Goal: Task Accomplishment & Management: Use online tool/utility

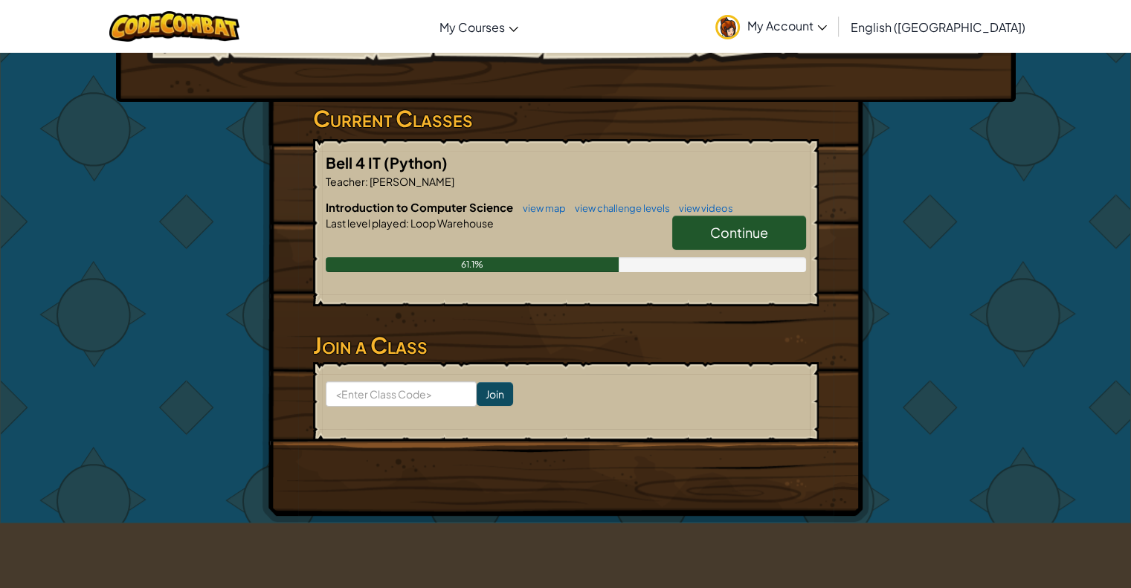
scroll to position [202, 0]
click at [781, 233] on link "Continue" at bounding box center [739, 233] width 134 height 34
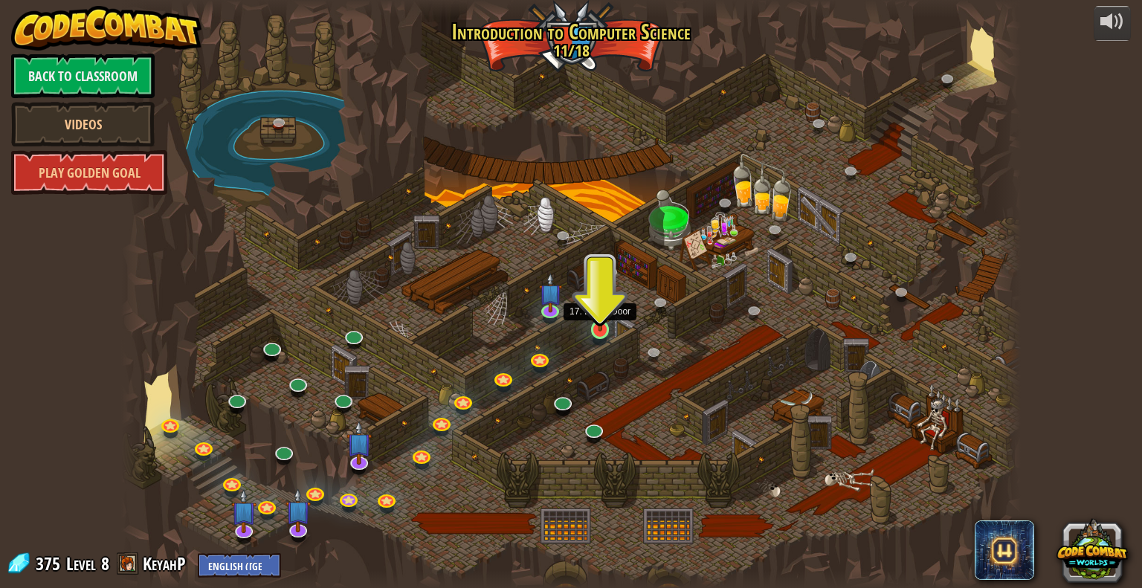
click at [597, 320] on img at bounding box center [600, 305] width 23 height 53
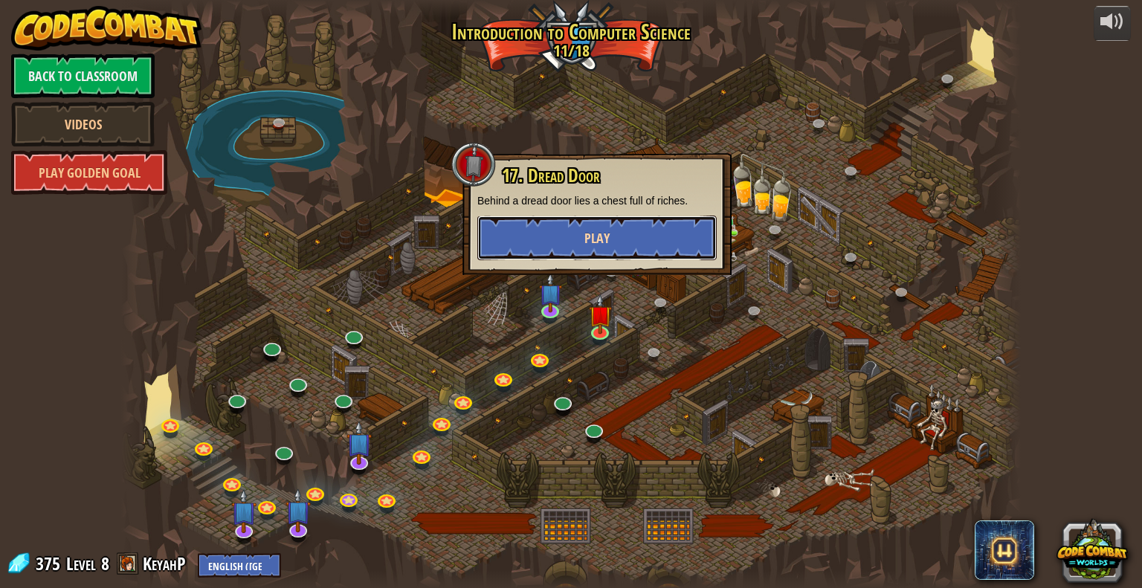
click at [629, 242] on button "Play" at bounding box center [596, 238] width 239 height 45
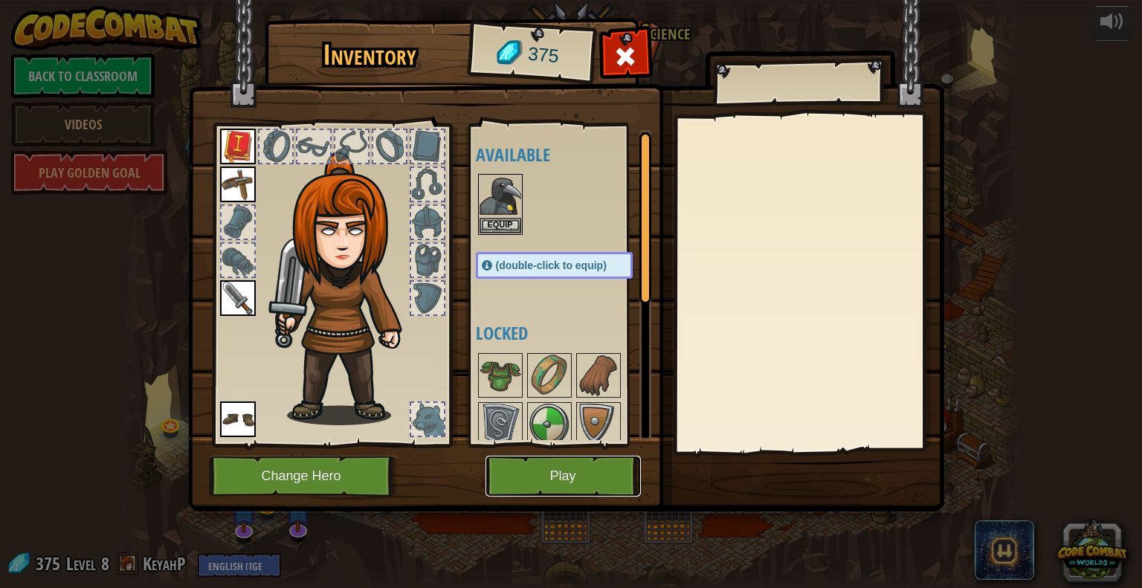
click at [535, 478] on button "Play" at bounding box center [563, 476] width 155 height 41
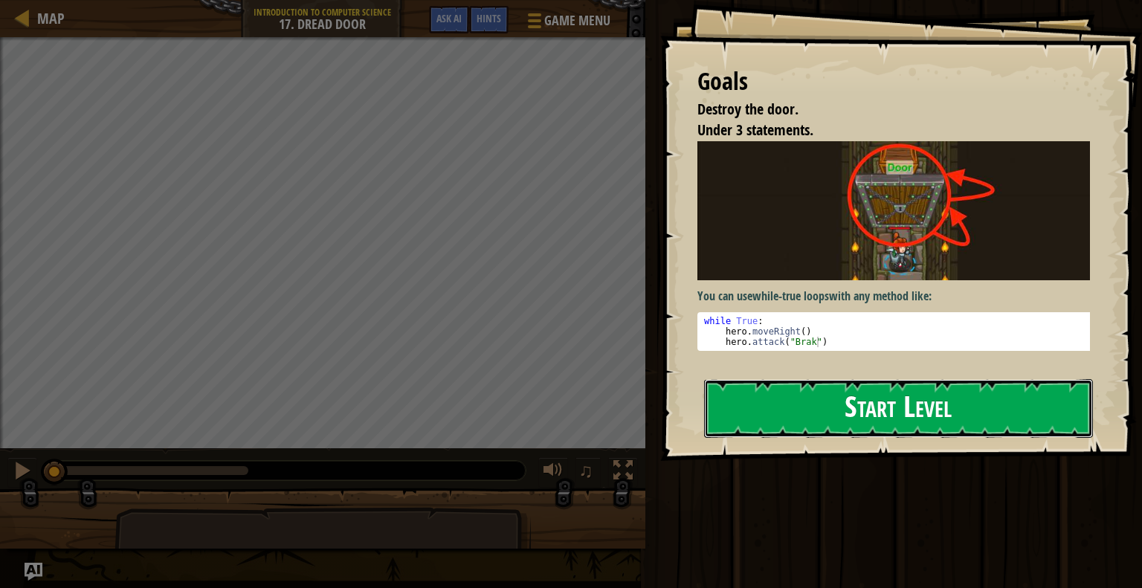
click at [1083, 403] on button "Start Level" at bounding box center [898, 408] width 389 height 59
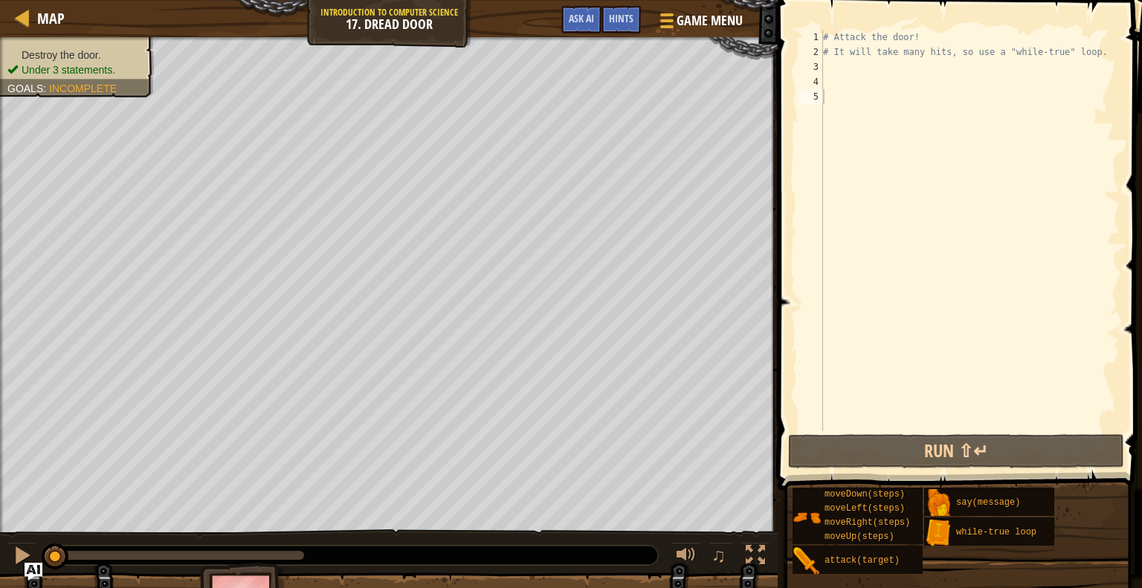
click at [848, 62] on div "# Attack the door! # It will take many hits, so use a "while-true" loop." at bounding box center [970, 245] width 300 height 431
click at [905, 44] on div "# Attack the door! # It will take many hits, so use a "while-true" loop." at bounding box center [970, 245] width 300 height 431
click at [919, 42] on div "# Attack the door! # It will take many hits, so use a "while-true" loop." at bounding box center [970, 245] width 300 height 431
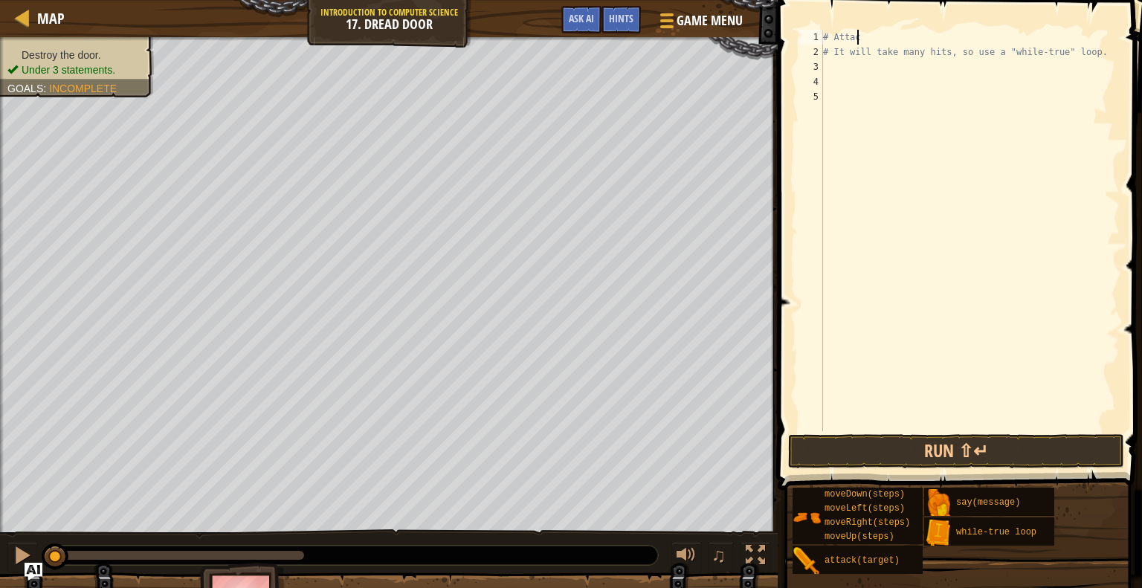
type textarea "#"
click at [895, 39] on div "# It will take many hits, so use a "while-true" loop." at bounding box center [970, 245] width 300 height 431
type textarea "h"
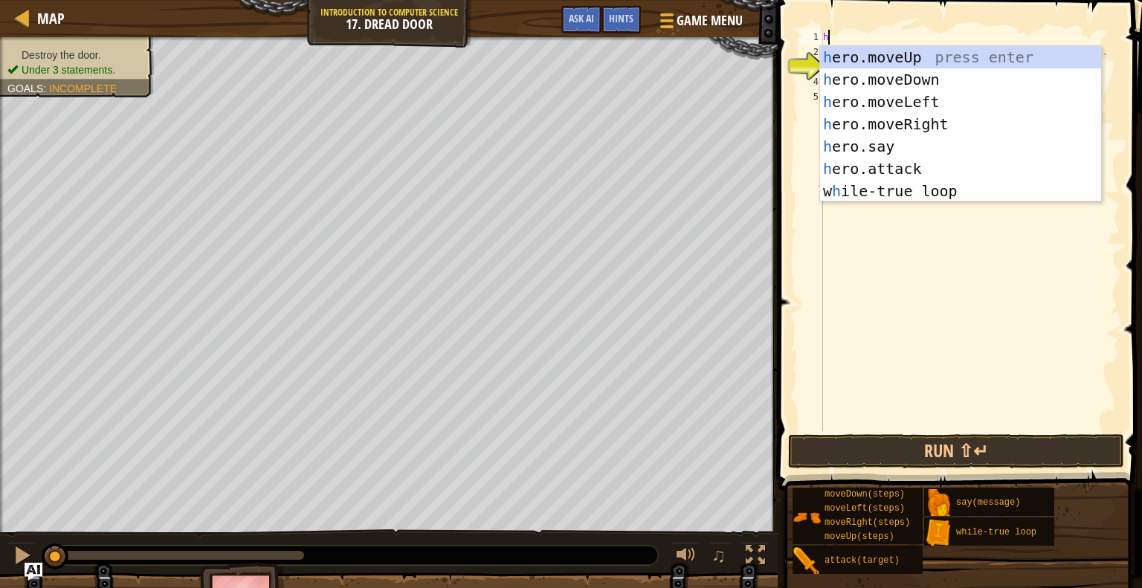
scroll to position [7, 0]
click at [918, 53] on div "h ero.moveUp press enter h ero.moveDown press enter h ero.moveLeft press enter …" at bounding box center [960, 146] width 281 height 201
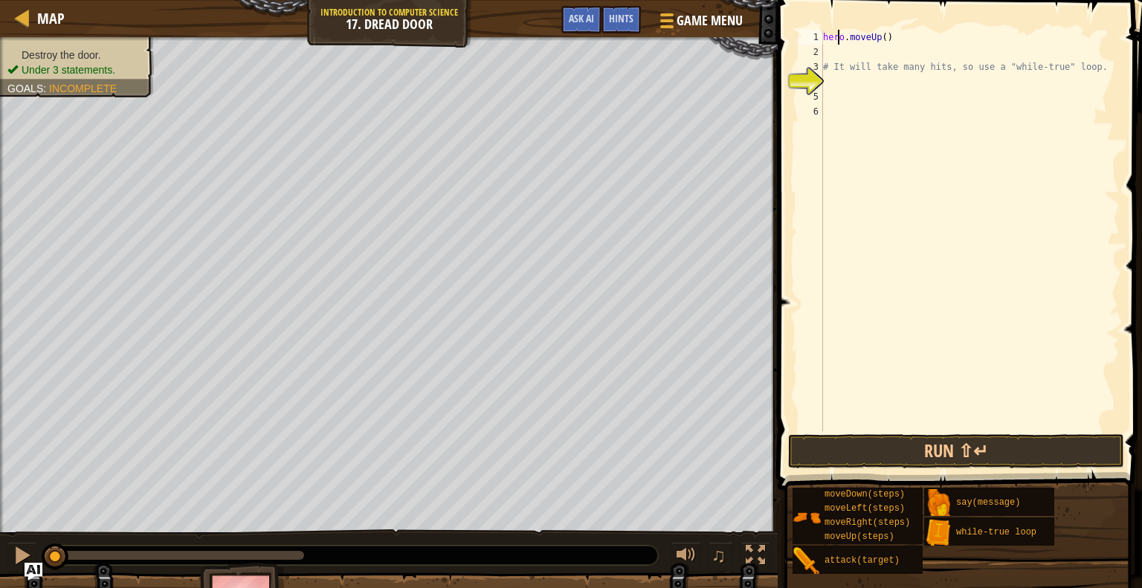
click at [839, 44] on div "hero . moveUp ( ) # It will take many hits, so use a "while-true" loop." at bounding box center [970, 245] width 300 height 431
type textarea "hero.moveUp()"
click at [836, 53] on div "hero . moveUp ( ) # It will take many hits, so use a "while-true" loop." at bounding box center [970, 245] width 300 height 431
type textarea "h"
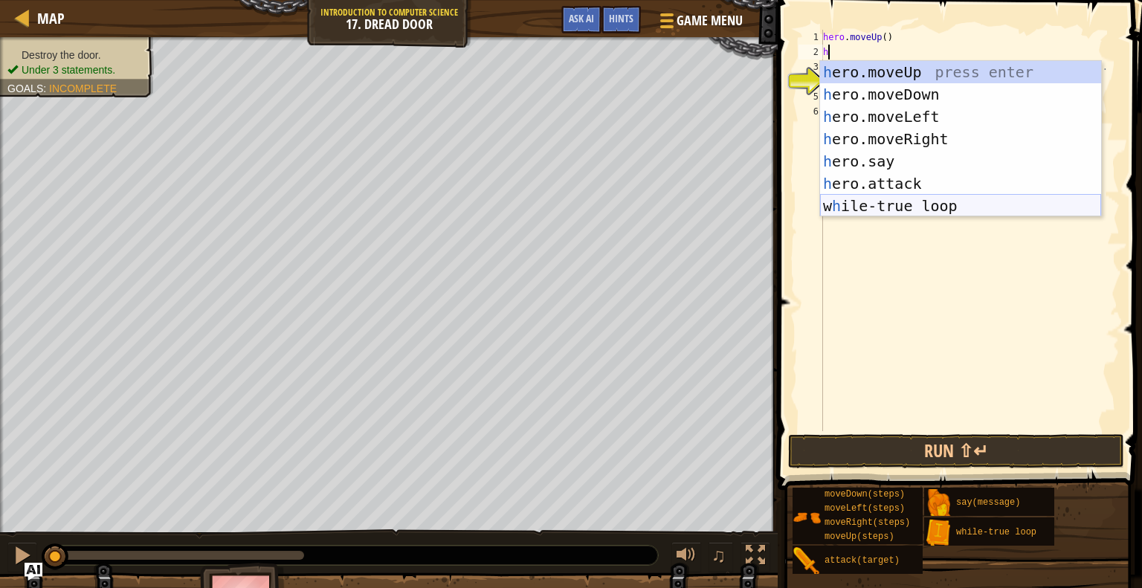
click at [902, 205] on div "h ero.moveUp press enter h ero.moveDown press enter h ero.moveLeft press enter …" at bounding box center [960, 161] width 281 height 201
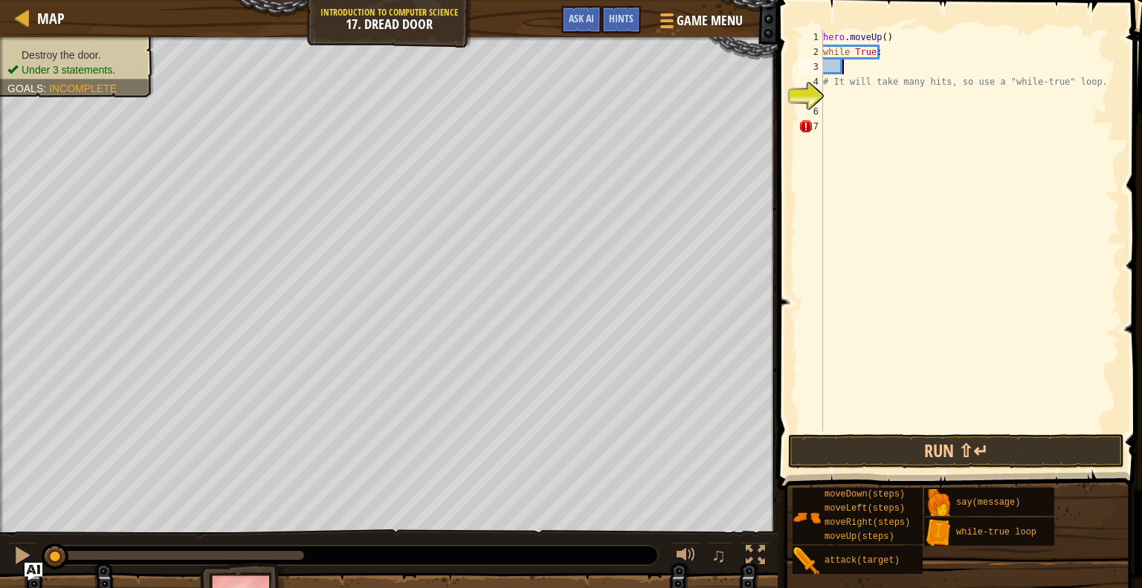
click at [896, 53] on div "hero . moveUp ( ) while True : # It will take many hits, so use a "while-true" …" at bounding box center [970, 245] width 300 height 431
type textarea "w"
type textarea "h"
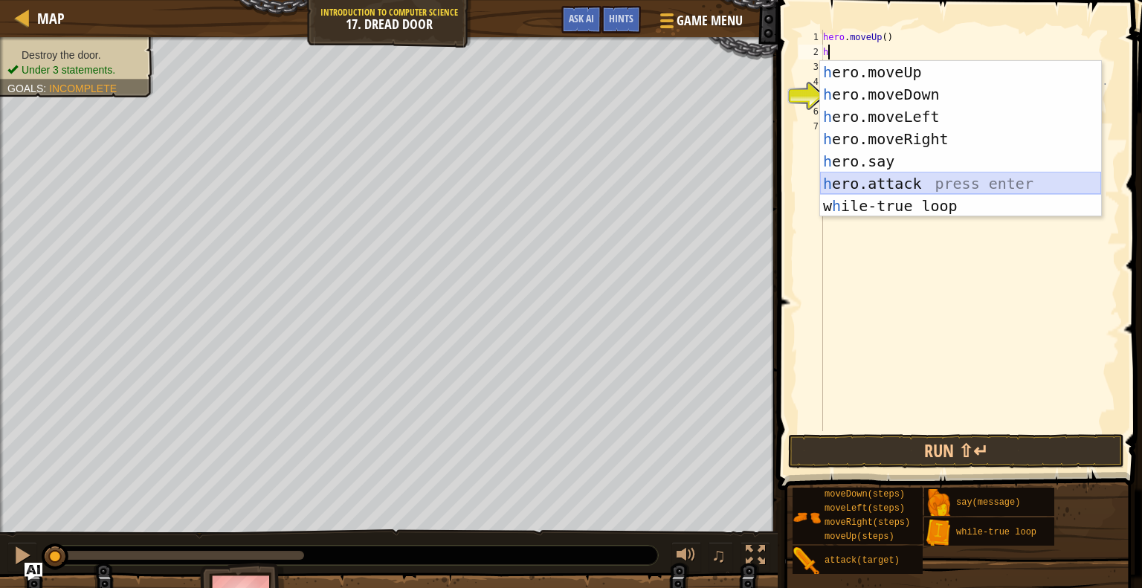
drag, startPoint x: 944, startPoint y: 178, endPoint x: 911, endPoint y: 176, distance: 32.8
click at [911, 176] on div "h ero.moveUp press enter h ero.moveDown press enter h ero.moveLeft press enter …" at bounding box center [960, 161] width 281 height 201
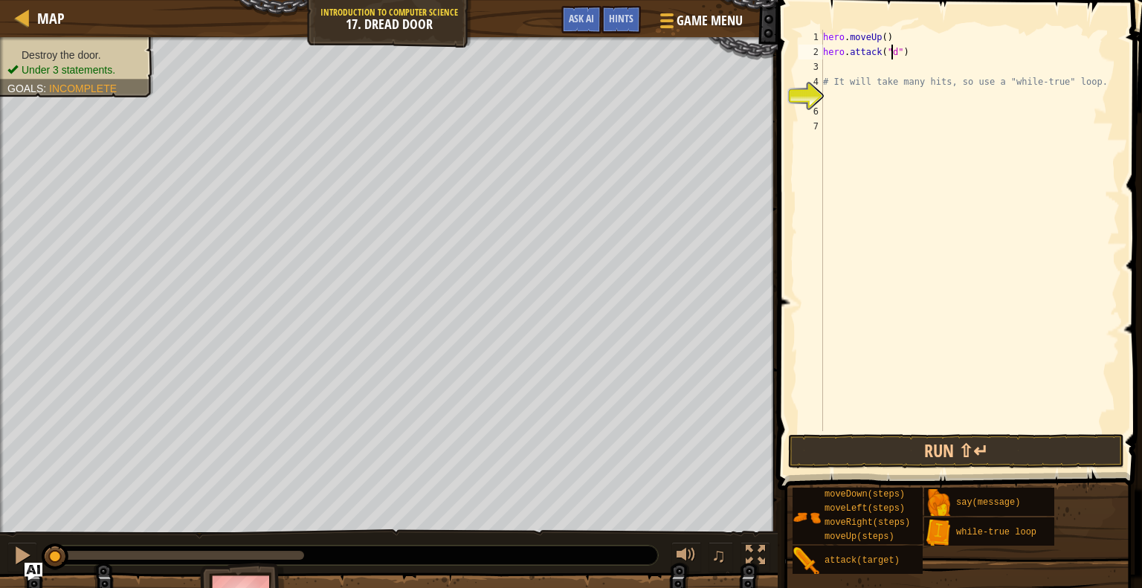
scroll to position [7, 5]
click at [950, 0] on body "Map Introduction to Computer Science 17. Dread Door Game Menu Done Hints Ask AI…" at bounding box center [571, 0] width 1142 height 0
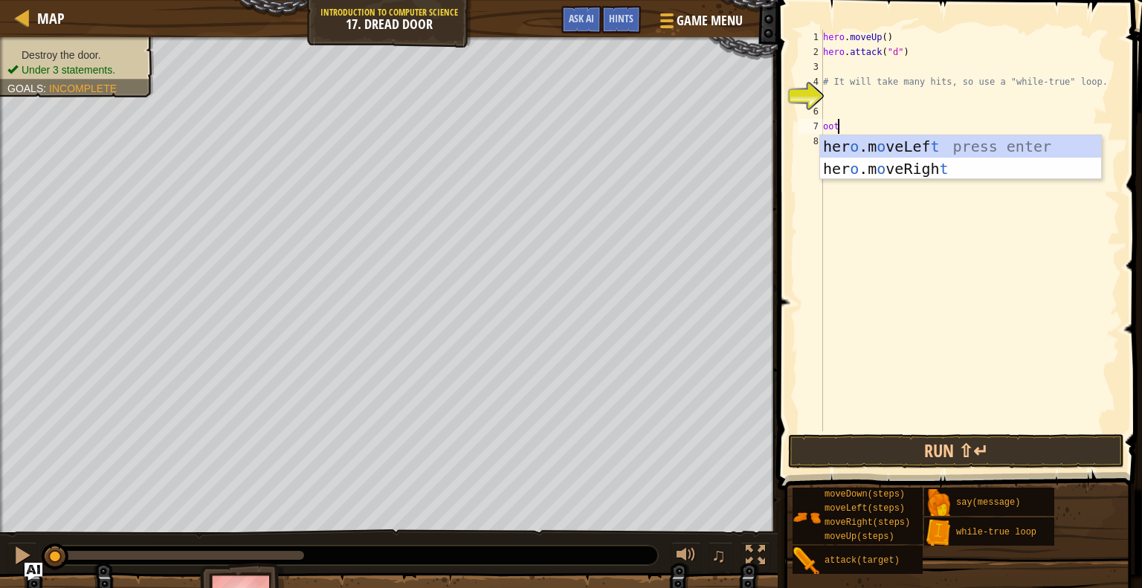
type textarea "o"
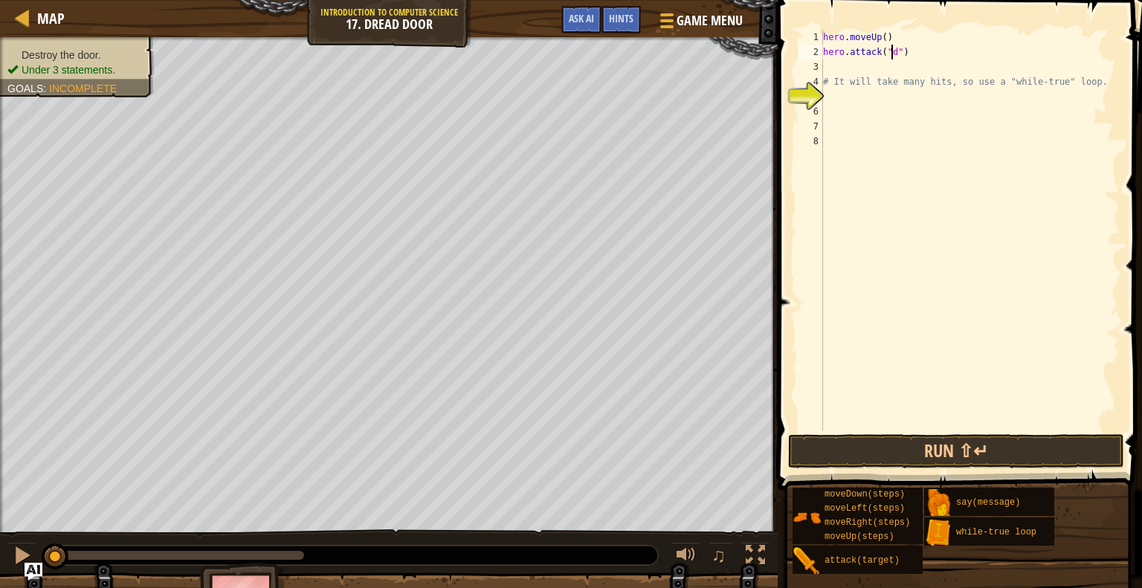
click at [891, 53] on div "hero . moveUp ( ) hero . attack ( "d" ) # It will take many hits, so use a "whi…" at bounding box center [970, 245] width 300 height 431
click at [922, 450] on button "Run ⇧↵" at bounding box center [956, 451] width 336 height 34
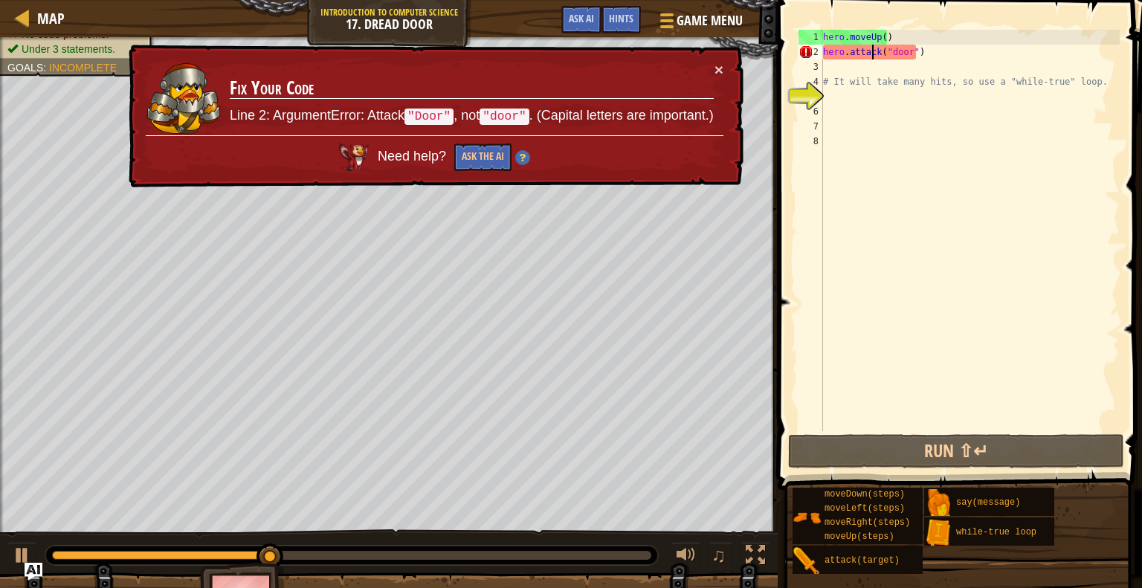
drag, startPoint x: 872, startPoint y: 53, endPoint x: 871, endPoint y: 8, distance: 44.6
click at [871, 8] on div "hero.attack("door") 1 2 3 4 5 6 7 8 hero . moveUp ( ) hero . attack ( "door" ) …" at bounding box center [957, 274] width 369 height 534
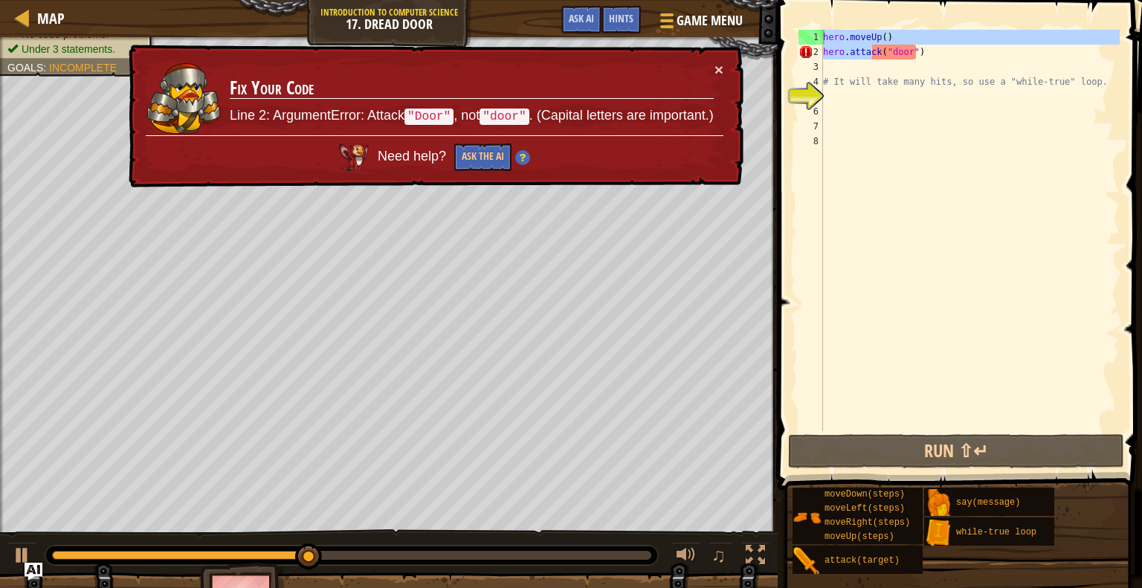
click at [886, 26] on span at bounding box center [961, 224] width 376 height 534
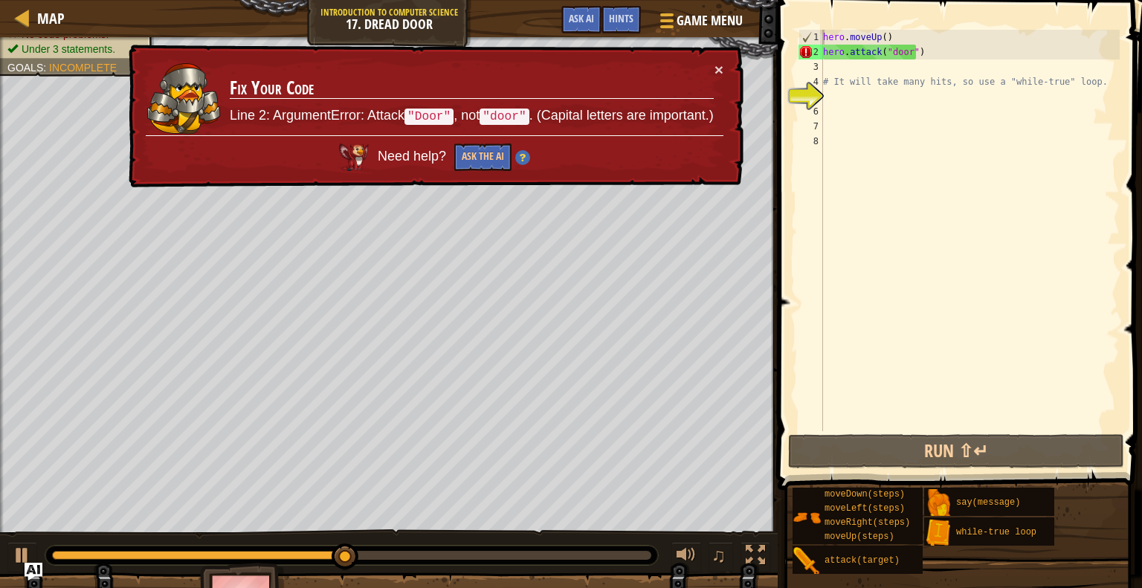
click at [894, 26] on span at bounding box center [961, 224] width 376 height 534
click at [885, 32] on div "hero . moveUp ( ) hero . attack ( "door" ) # It will take many hits, so use a "…" at bounding box center [970, 245] width 300 height 431
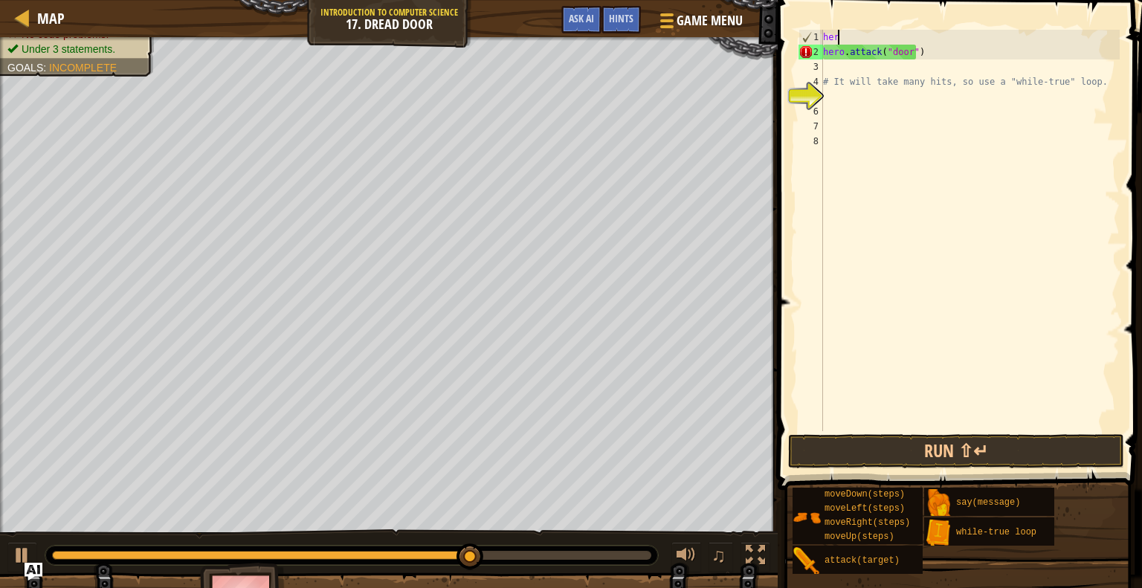
scroll to position [7, 0]
type textarea "h"
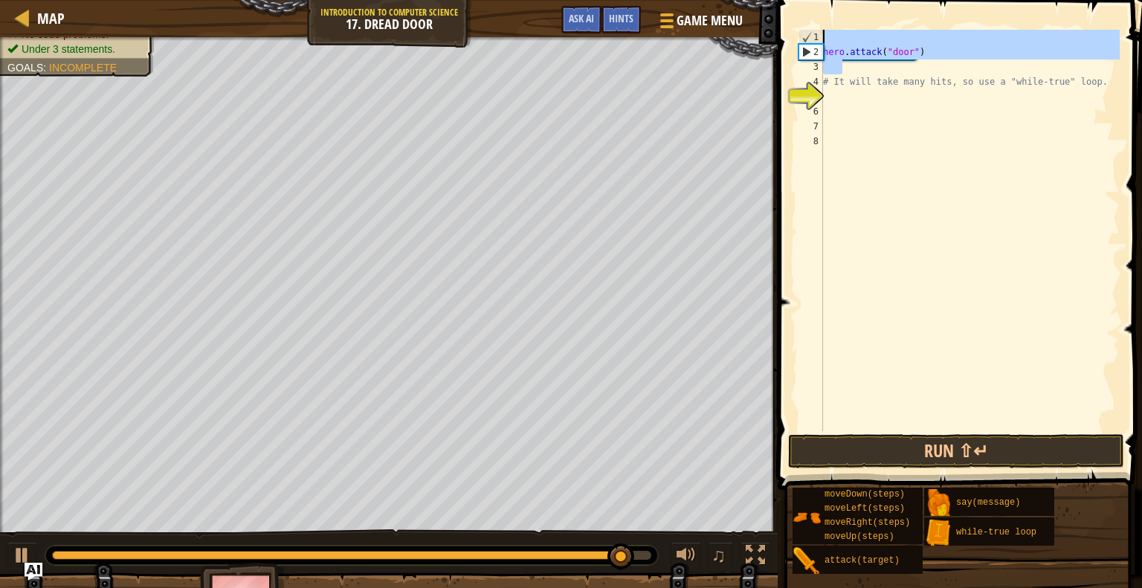
drag, startPoint x: 895, startPoint y: 62, endPoint x: 868, endPoint y: 10, distance: 57.9
click at [868, 10] on div "1 2 3 4 5 6 7 8 hero . attack ( "door" ) # It will take many hits, so use a "wh…" at bounding box center [957, 274] width 369 height 534
type textarea "hero.attack("door")"
click at [854, 43] on div "hero . attack ( "door" ) # It will take many hits, so use a "while-true" loop." at bounding box center [970, 230] width 300 height 401
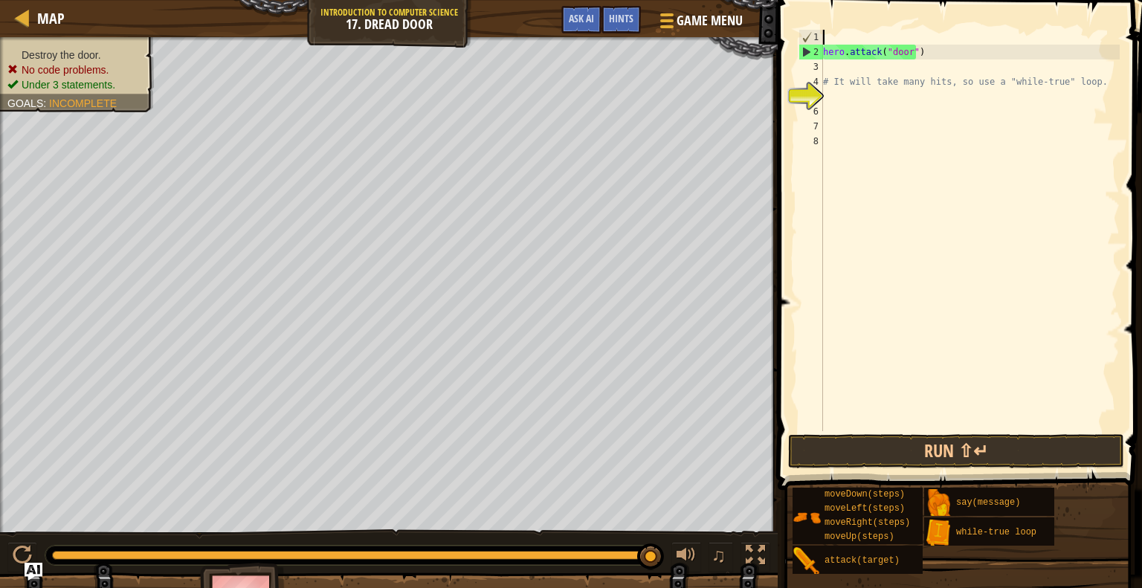
click at [945, 59] on div "hero . attack ( "door" ) # It will take many hits, so use a "while-true" loop." at bounding box center [970, 245] width 300 height 431
click at [945, 59] on div "hero . att # It will take many hits, so use a "while-true" loop." at bounding box center [970, 245] width 300 height 431
type textarea "h"
click at [870, 32] on div "# It will take many hits, so use a "while-true" loop." at bounding box center [970, 245] width 300 height 431
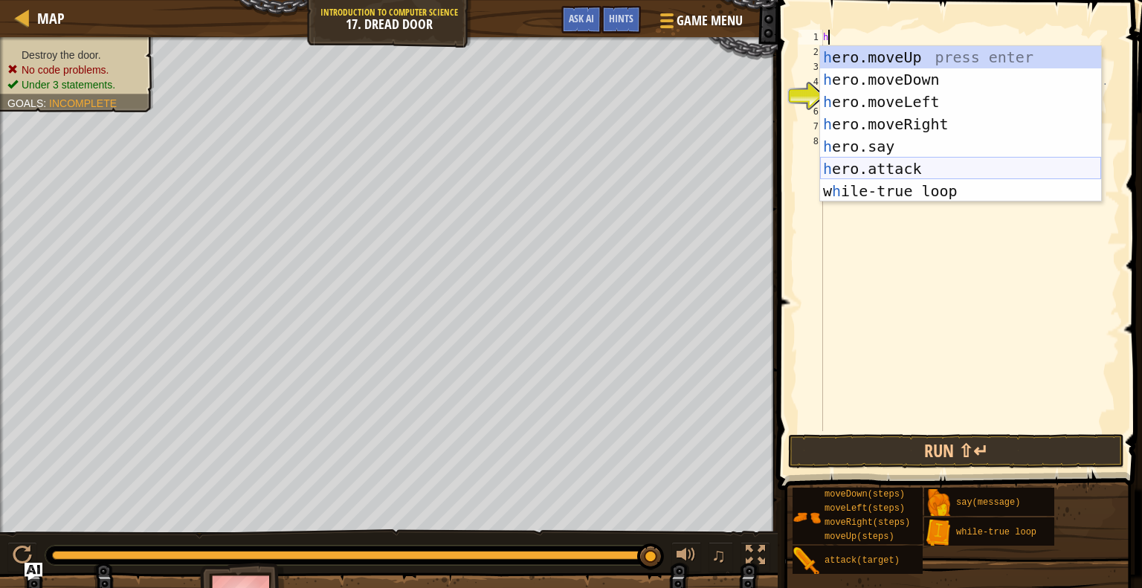
click at [898, 169] on div "h ero.moveUp press enter h ero.moveDown press enter h ero.moveLeft press enter …" at bounding box center [960, 146] width 281 height 201
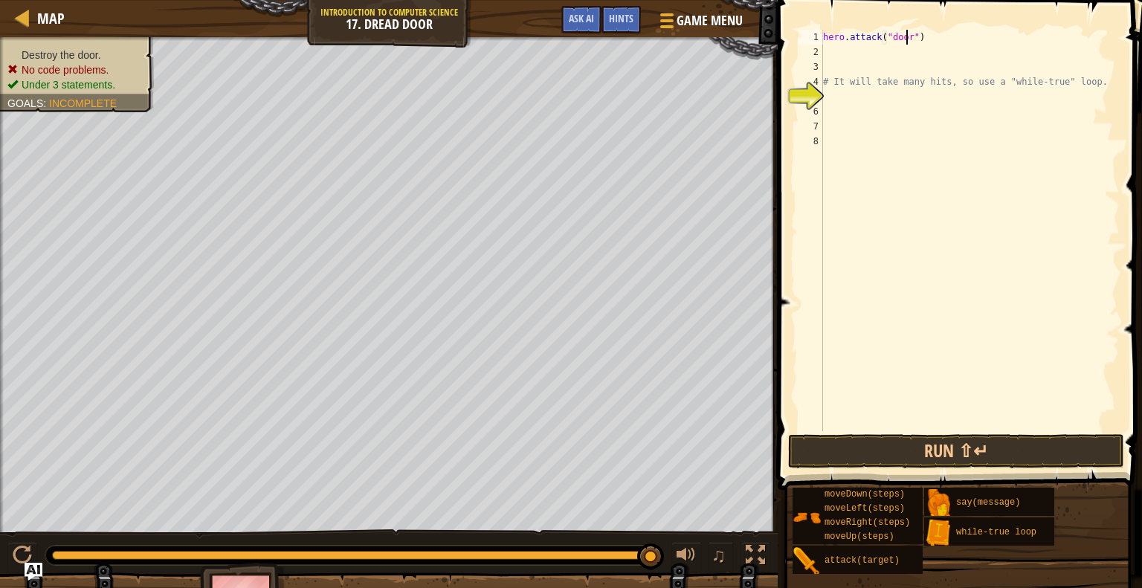
scroll to position [7, 6]
click at [964, 458] on button "Run ⇧↵" at bounding box center [956, 451] width 336 height 34
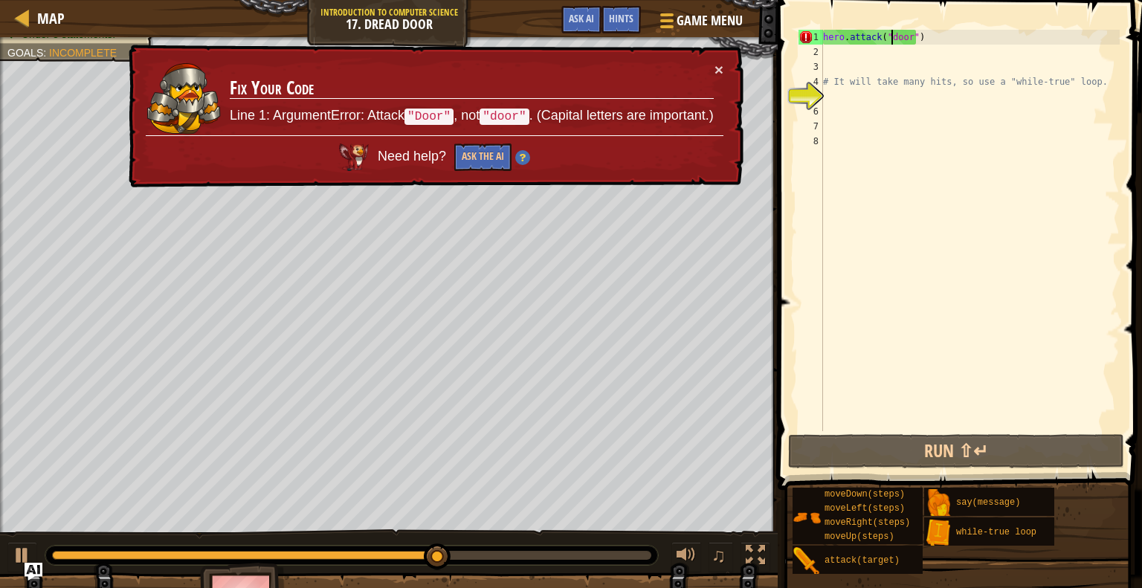
click at [894, 37] on div "hero . attack ( "door" ) # It will take many hits, so use a "while-true" loop." at bounding box center [970, 245] width 300 height 431
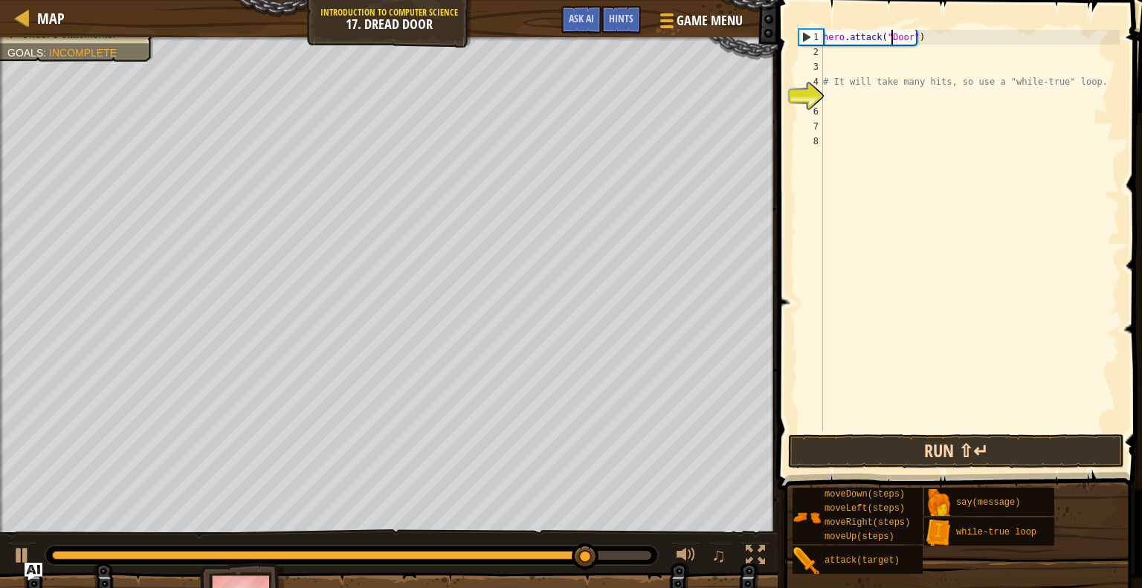
type textarea "hero.attack("Door")"
click at [990, 440] on button "Run ⇧↵" at bounding box center [956, 451] width 336 height 34
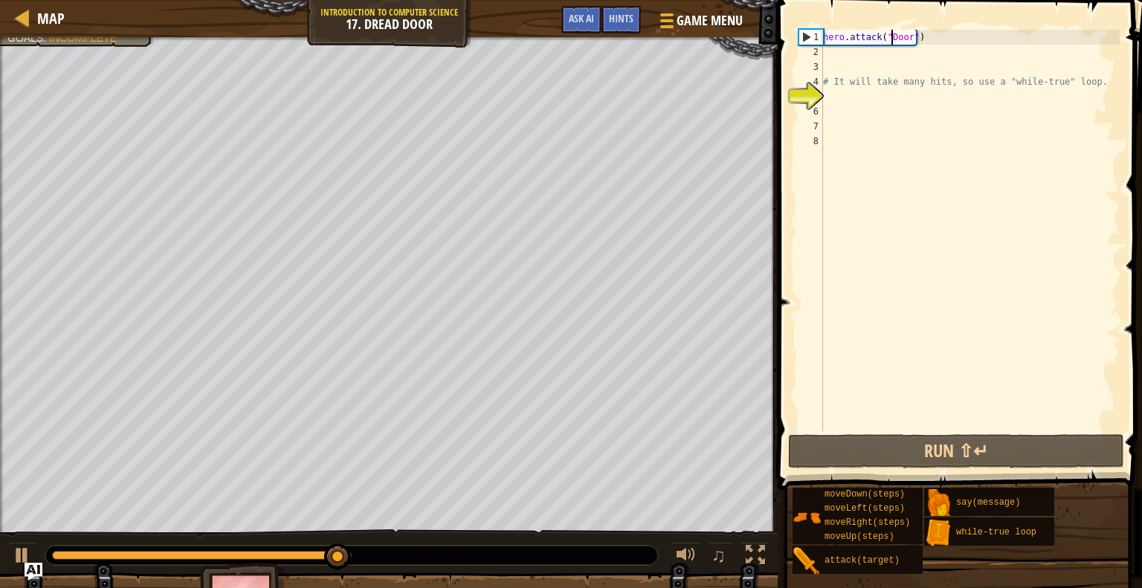
click at [837, 58] on div "hero . attack ( "Door" ) # It will take many hits, so use a "while-true" loop." at bounding box center [970, 245] width 300 height 431
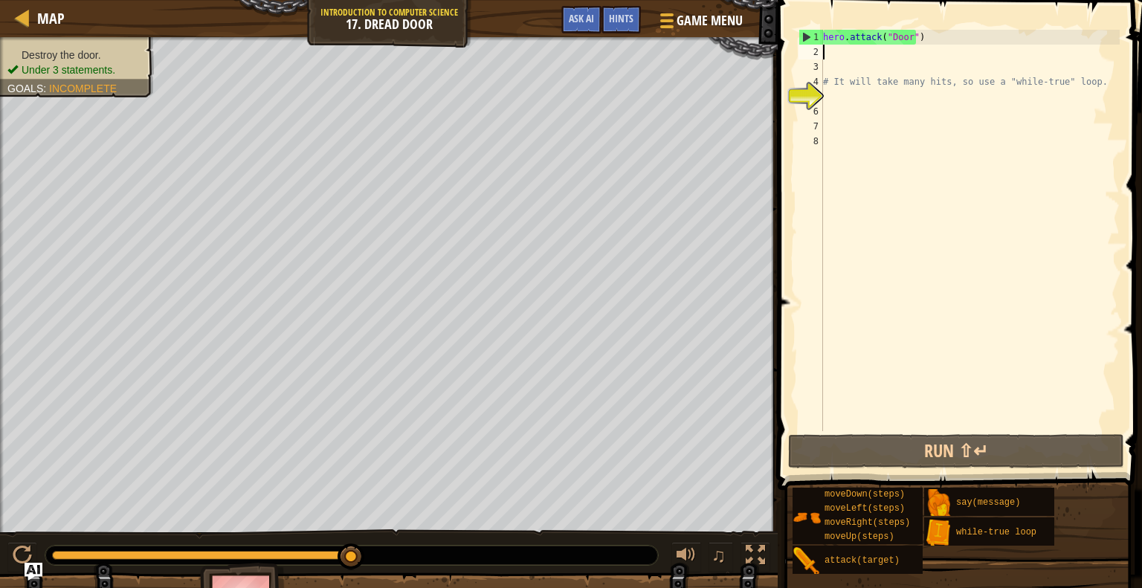
type textarea "h"
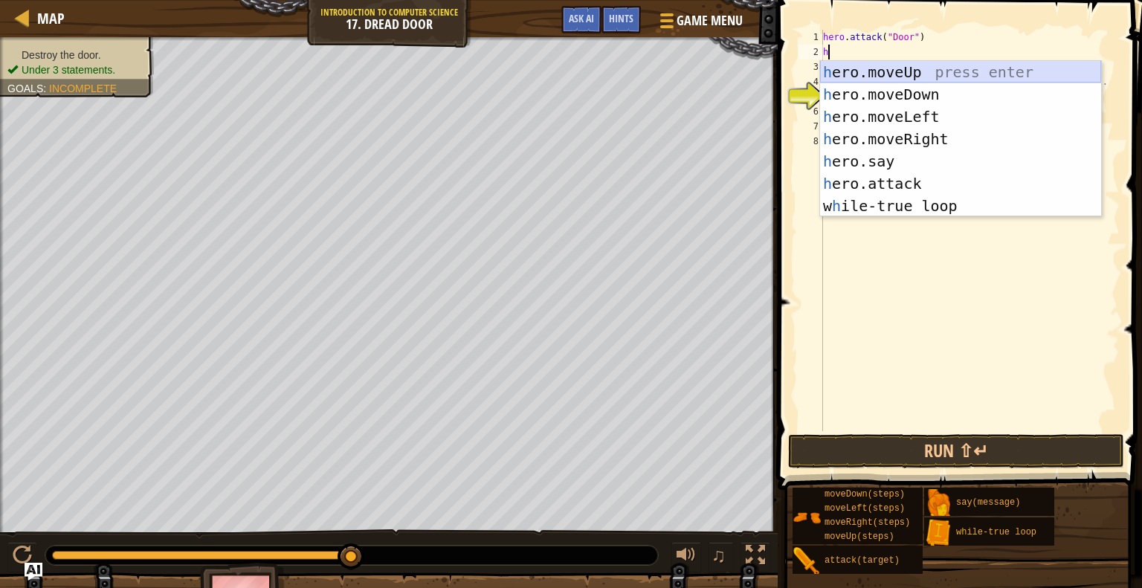
click at [886, 78] on div "h ero.moveUp press enter h ero.moveDown press enter h ero.moveLeft press enter …" at bounding box center [960, 161] width 281 height 201
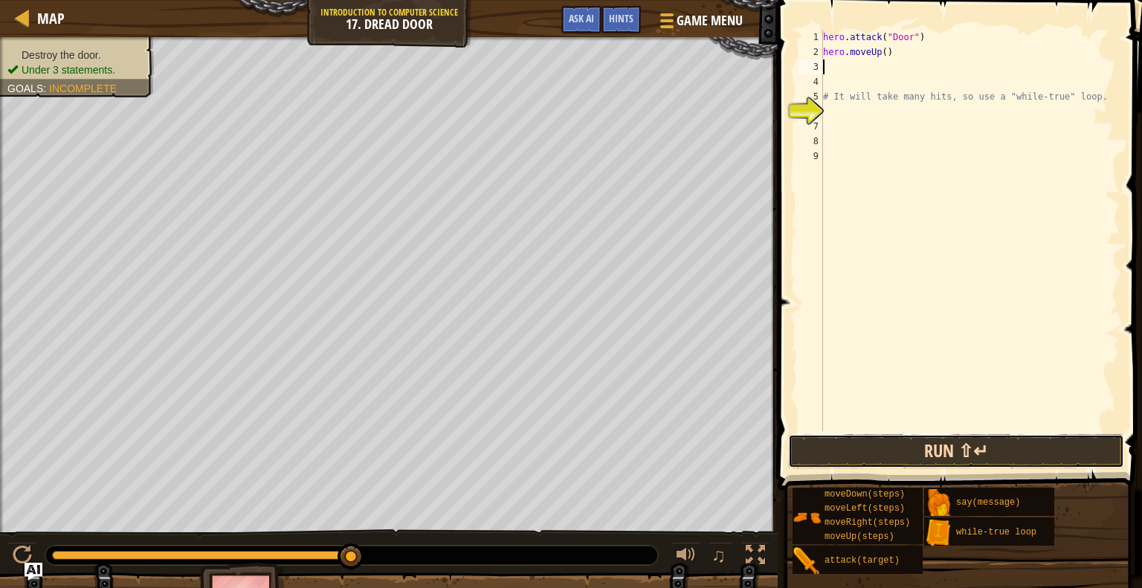
click at [914, 453] on button "Run ⇧↵" at bounding box center [956, 451] width 336 height 34
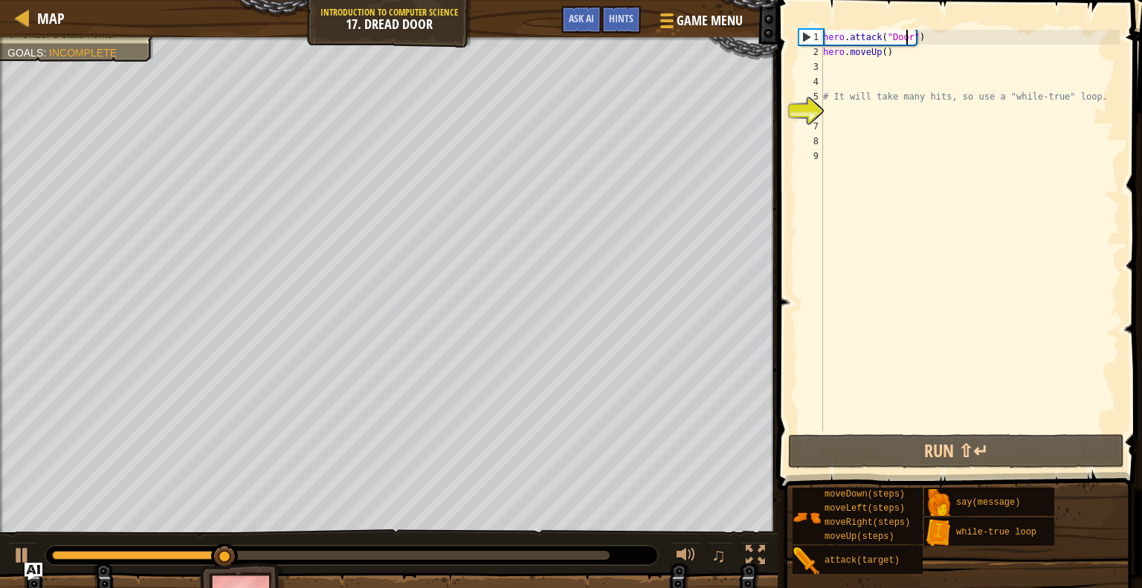
click at [906, 37] on div "hero . attack ( "Door" ) hero . moveUp ( ) # It will take many hits, so use a "…" at bounding box center [970, 245] width 300 height 431
click at [928, 38] on div "hero . attack ( "Door" ) hero . moveUp ( ) # It will take many hits, so use a "…" at bounding box center [970, 245] width 300 height 431
click at [891, 57] on div "hero . attack ( "Door" ) hero . moveUp ( ) # It will take many hits, so use a "…" at bounding box center [970, 245] width 300 height 431
type textarea "hero.moveUp()"
click at [865, 67] on div "hero . attack ( "Door" ) hero . moveUp ( ) # It will take many hits, so use a "…" at bounding box center [970, 245] width 300 height 431
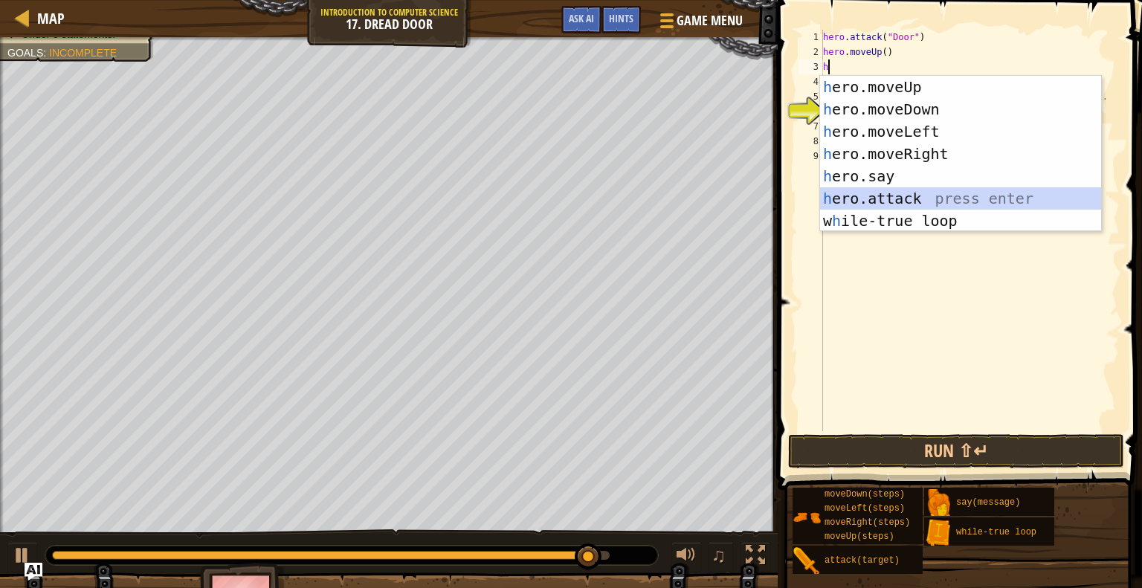
click at [972, 201] on div "h ero.moveUp press enter h ero.moveDown press enter h ero.moveLeft press enter …" at bounding box center [960, 176] width 281 height 201
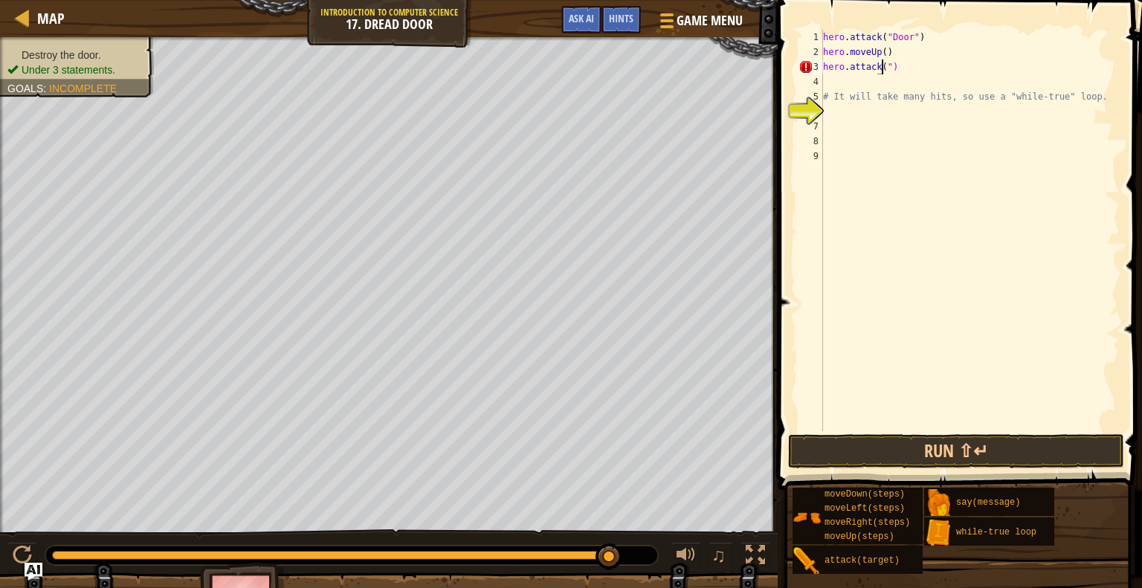
scroll to position [7, 4]
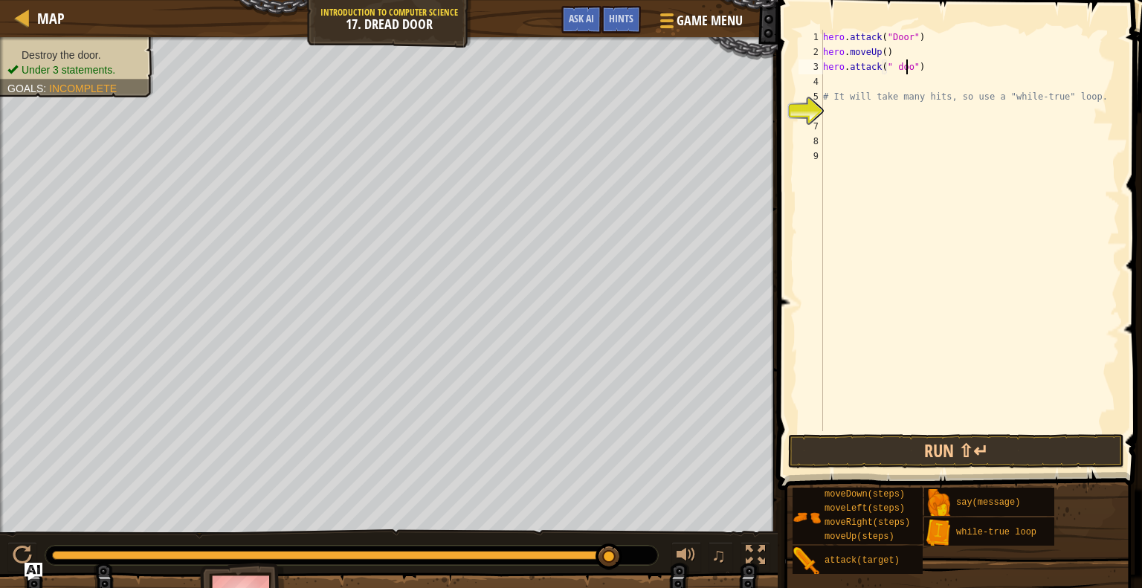
scroll to position [7, 7]
click at [861, 442] on button "Run ⇧↵" at bounding box center [956, 451] width 336 height 34
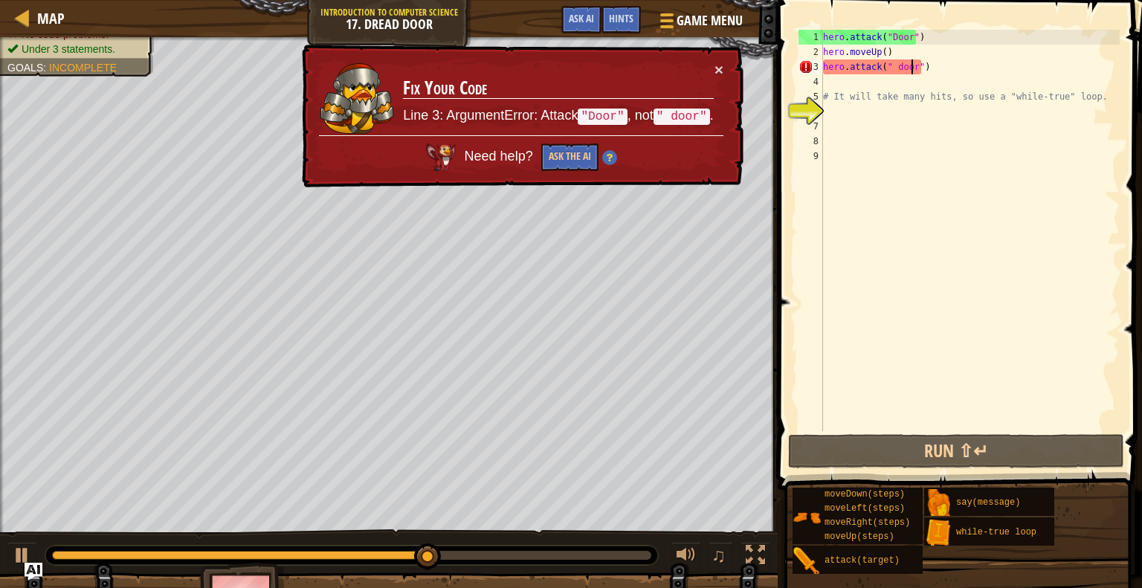
click at [896, 68] on div "hero . attack ( "Door" ) hero . moveUp ( ) hero . attack ( " door" ) # It will …" at bounding box center [970, 245] width 300 height 431
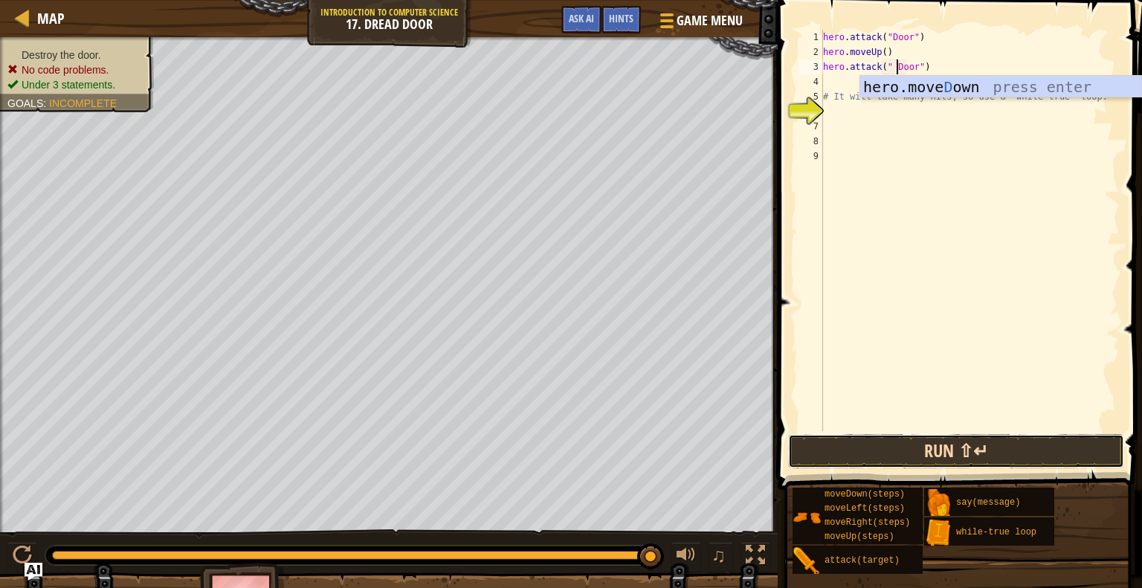
click at [910, 454] on button "Run ⇧↵" at bounding box center [956, 451] width 336 height 34
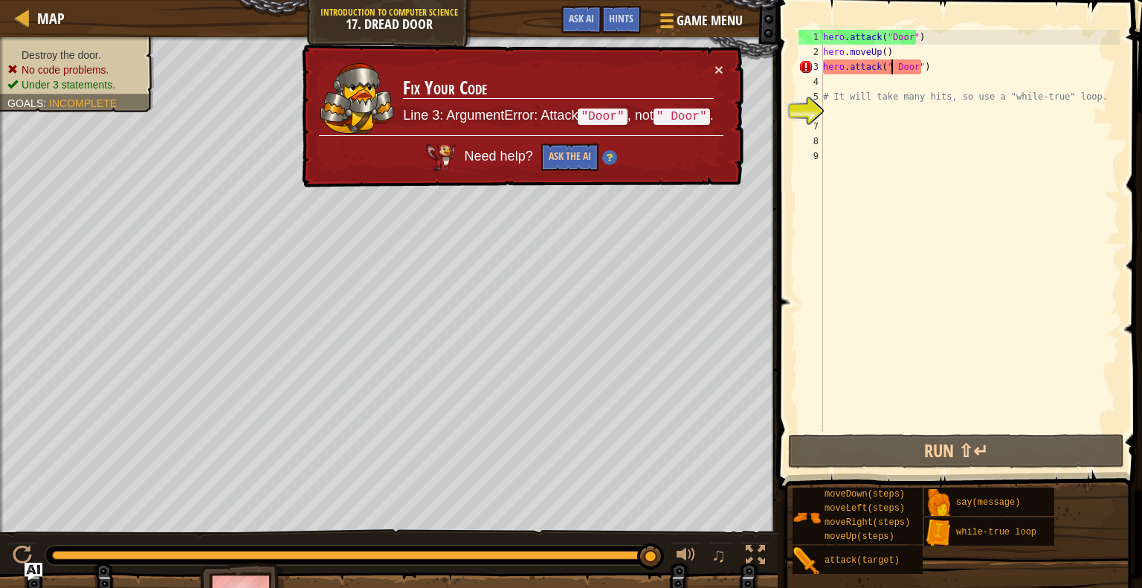
click at [891, 68] on div "hero . attack ( "Door" ) hero . moveUp ( ) hero . attack ( " Door" ) # It will …" at bounding box center [970, 245] width 300 height 431
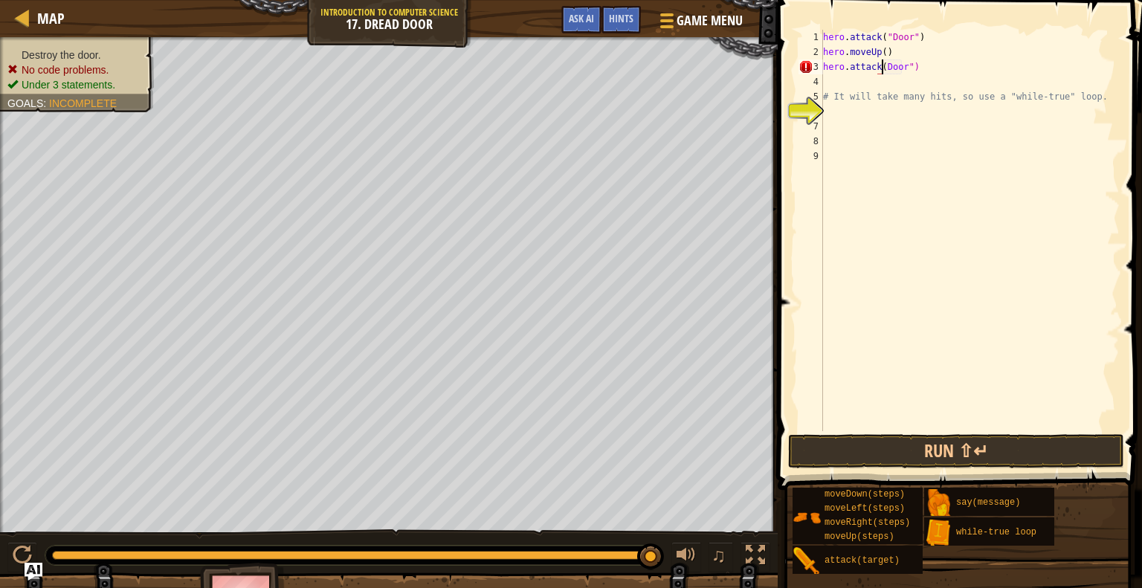
scroll to position [7, 5]
click at [910, 448] on button "Run ⇧↵" at bounding box center [956, 451] width 336 height 34
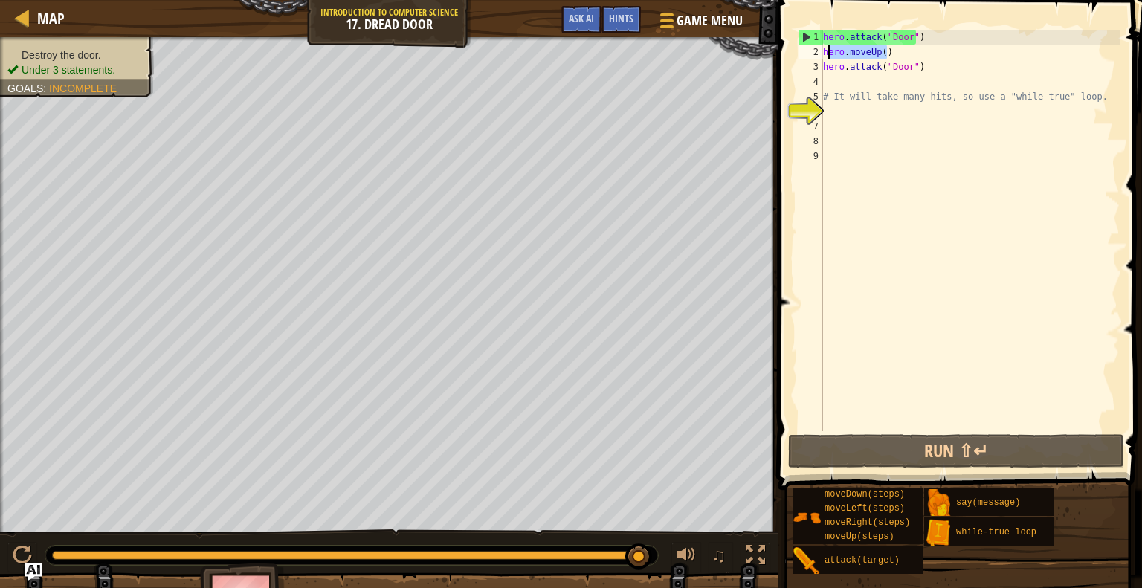
drag, startPoint x: 889, startPoint y: 51, endPoint x: 827, endPoint y: 52, distance: 61.7
click at [827, 52] on div "hero . attack ( "Door" ) hero . moveUp ( ) hero . attack ( "Door" ) # It will t…" at bounding box center [970, 245] width 300 height 431
type textarea "h"
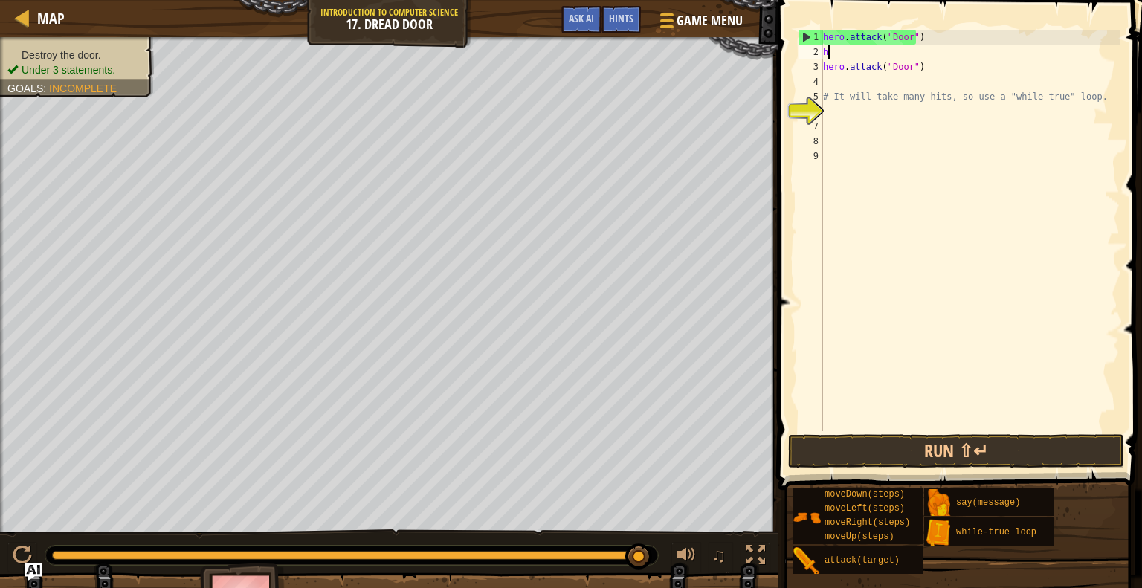
scroll to position [7, 0]
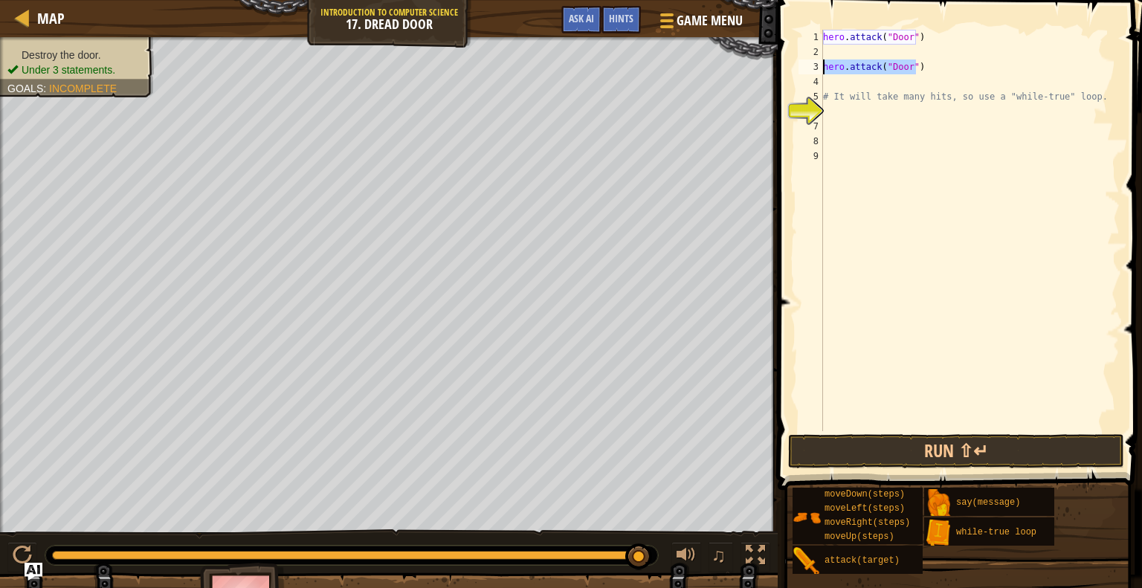
drag, startPoint x: 923, startPoint y: 67, endPoint x: 807, endPoint y: 62, distance: 116.8
click at [807, 62] on div "1 2 3 4 5 6 7 8 9 hero . attack ( "Door" ) hero . attack ( "Door" ) # It will t…" at bounding box center [958, 230] width 324 height 401
type textarea "hero.attack("Door")"
drag, startPoint x: 936, startPoint y: 33, endPoint x: 821, endPoint y: 38, distance: 115.4
click at [821, 38] on div "1 2 3 4 5 6 7 8 9 hero . attack ( "Door" ) # It will take many hits, so use a "…" at bounding box center [958, 230] width 324 height 401
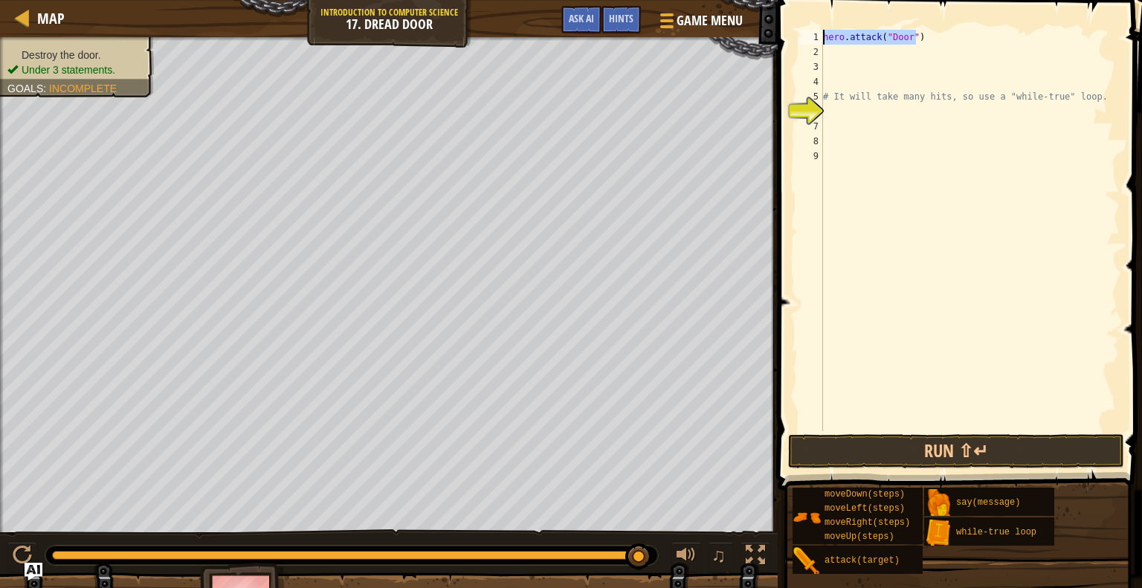
type textarea "hero.attack("Door")"
type textarea "h"
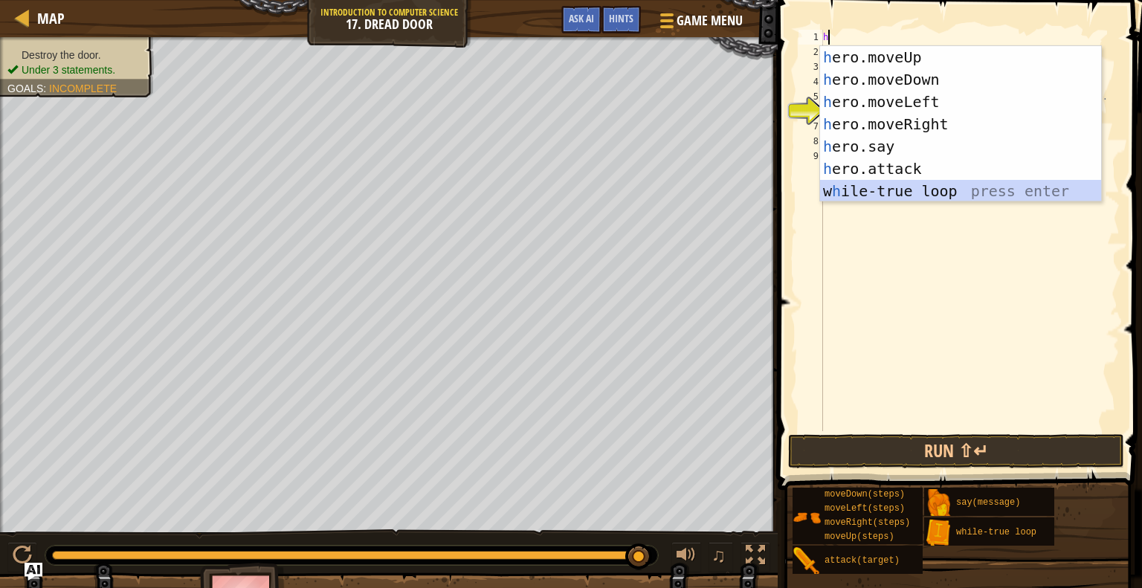
click at [946, 198] on div "h ero.moveUp press enter h ero.moveDown press enter h ero.moveLeft press enter …" at bounding box center [960, 146] width 281 height 201
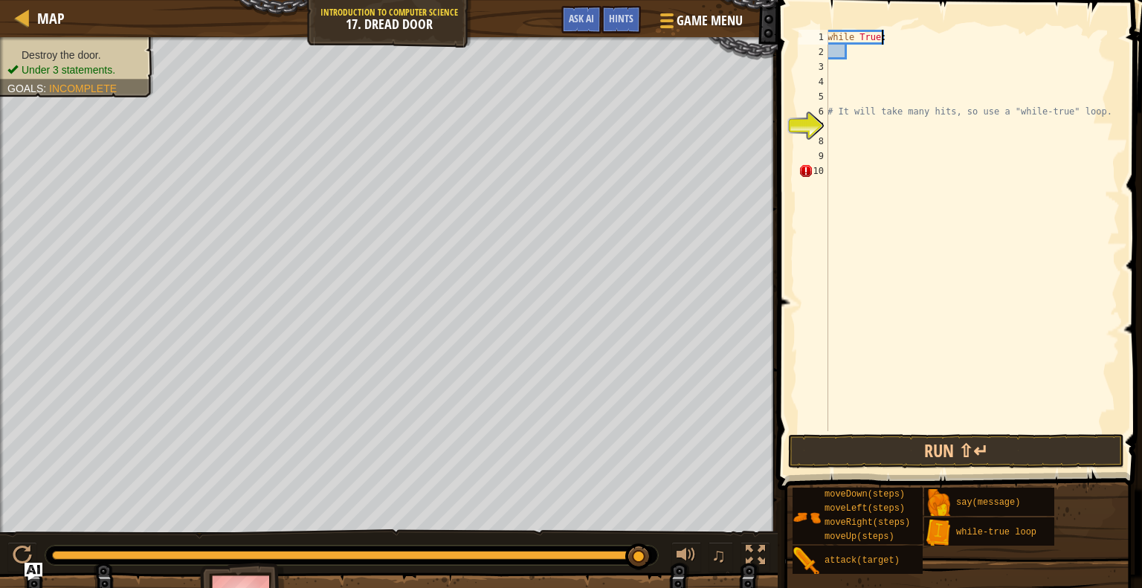
click at [891, 35] on div "while True : # It will take many hits, so use a "while-true" loop." at bounding box center [972, 245] width 295 height 431
type textarea "while True:"
click at [879, 48] on div "while True : # It will take many hits, so use a "while-true" loop." at bounding box center [972, 245] width 295 height 431
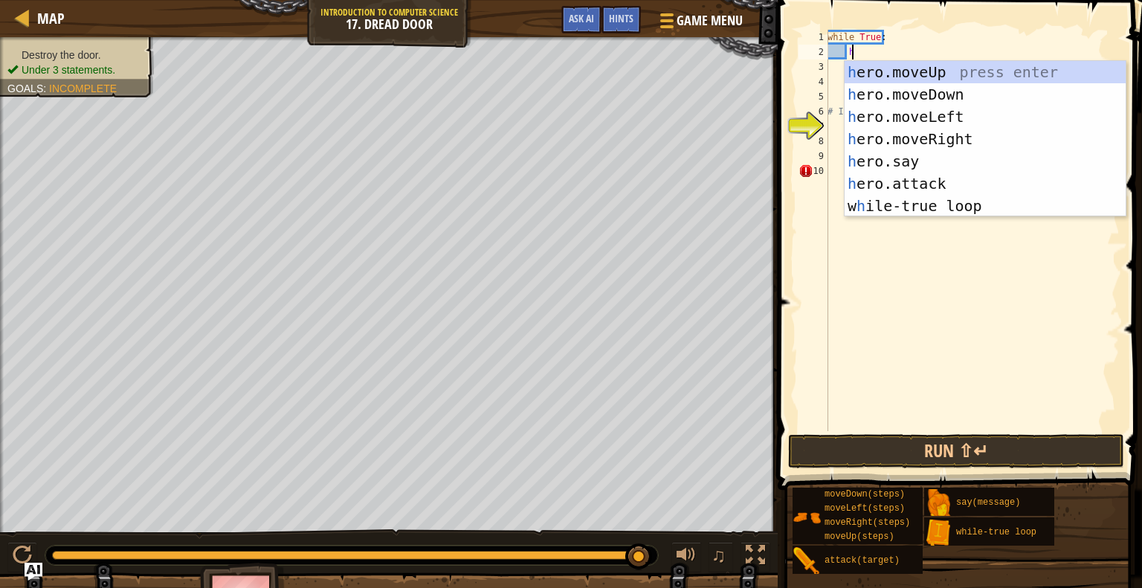
scroll to position [7, 1]
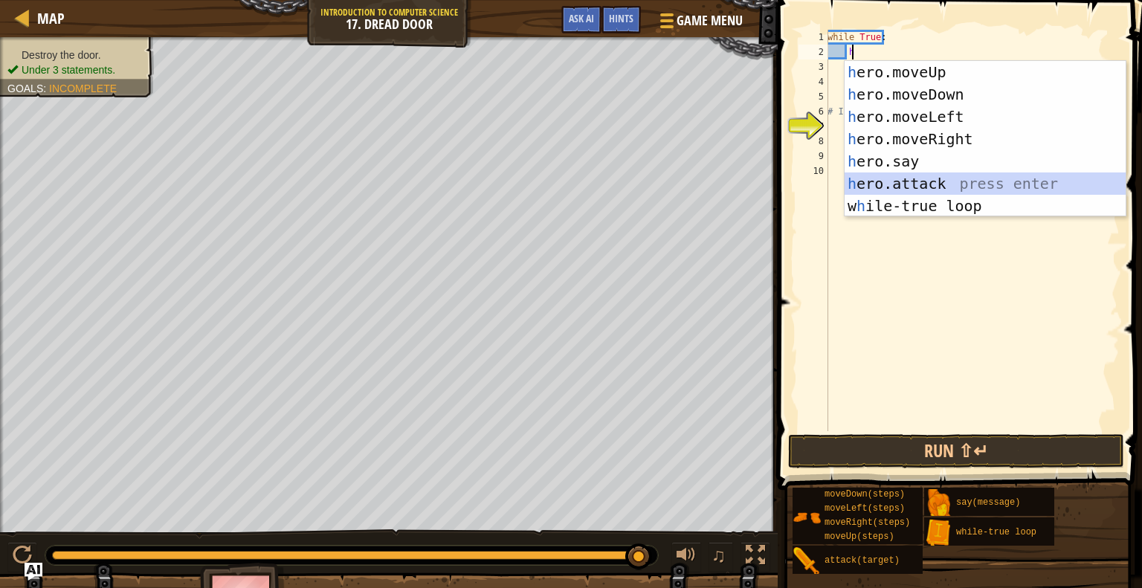
click at [926, 190] on div "h ero.moveUp press enter h ero.moveDown press enter h ero.moveLeft press enter …" at bounding box center [985, 161] width 281 height 201
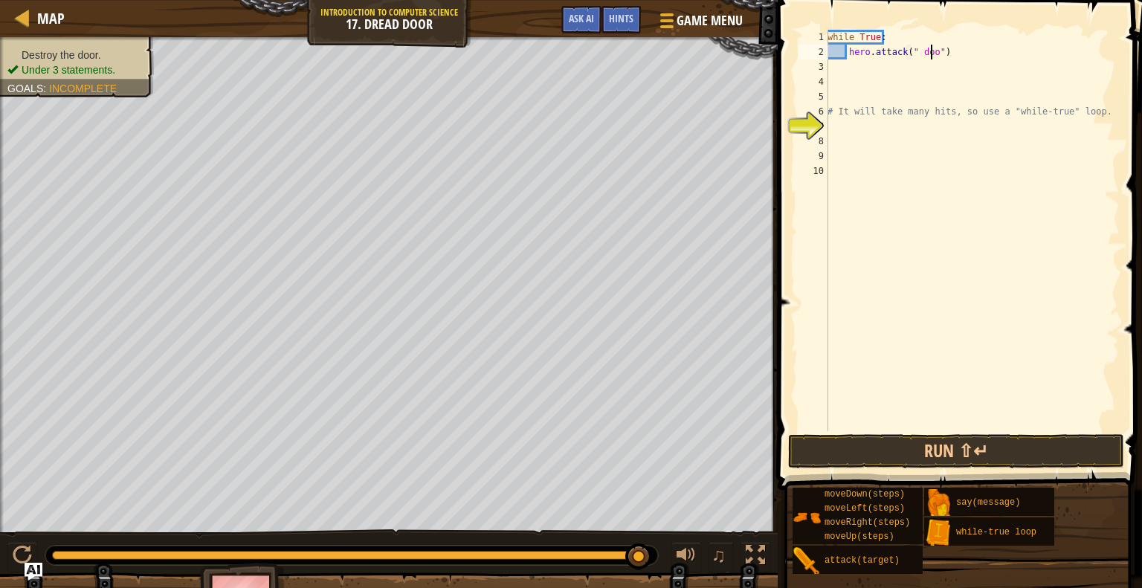
scroll to position [7, 9]
click at [857, 452] on button "Run ⇧↵" at bounding box center [956, 451] width 336 height 34
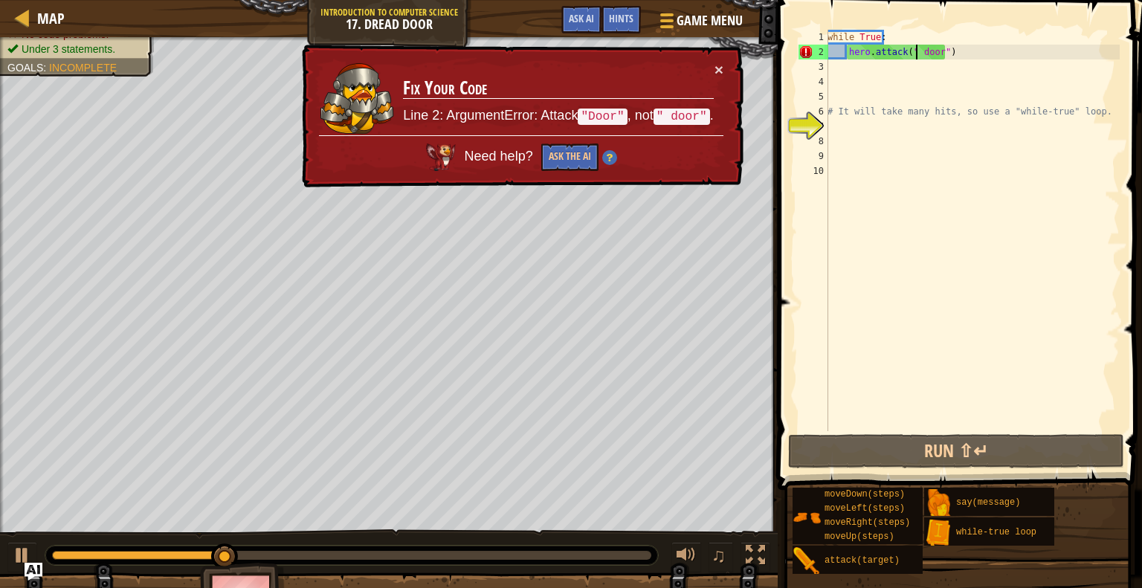
click at [914, 54] on div "while True : hero . attack ( " door" ) # It will take many hits, so use a "whil…" at bounding box center [972, 245] width 295 height 431
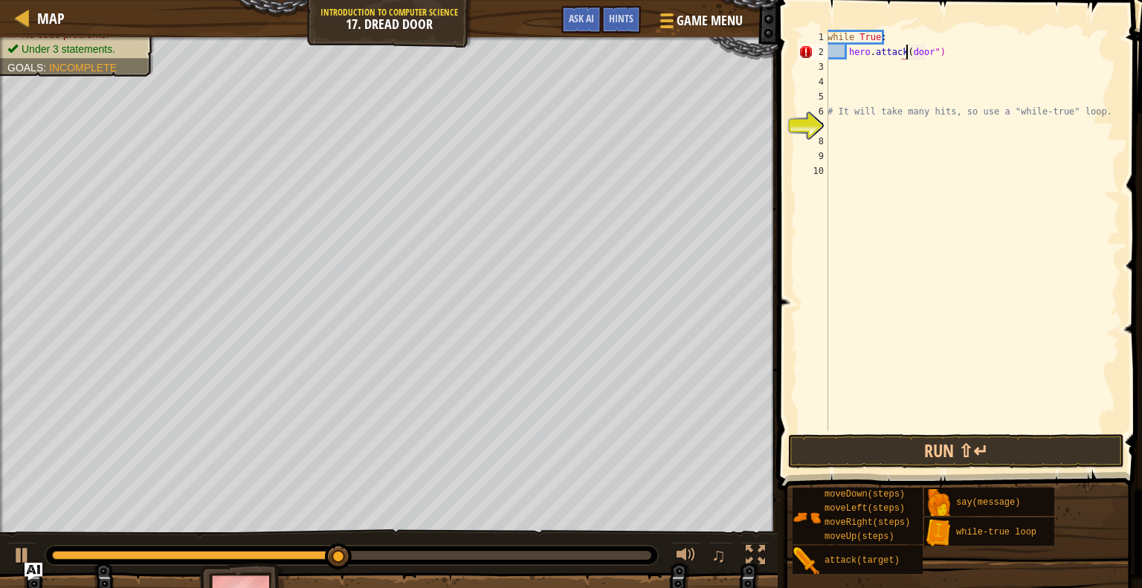
scroll to position [7, 7]
click at [917, 54] on div "while True : hero . attack ( "door" ) # It will take many hits, so use a "while…" at bounding box center [972, 245] width 295 height 431
type textarea "hero.attack("Door")"
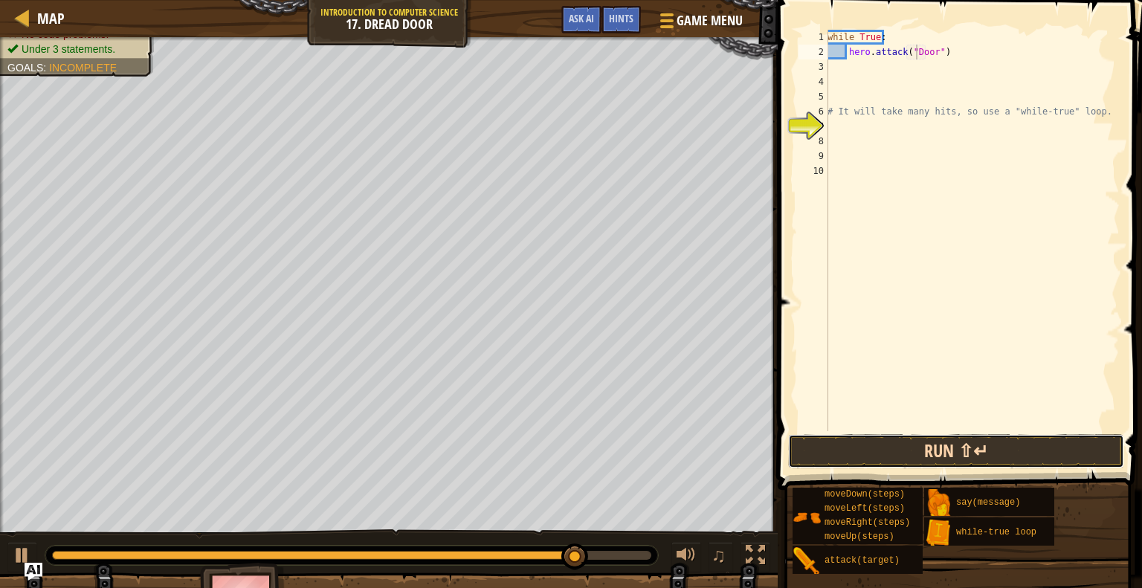
click at [906, 448] on button "Run ⇧↵" at bounding box center [956, 451] width 336 height 34
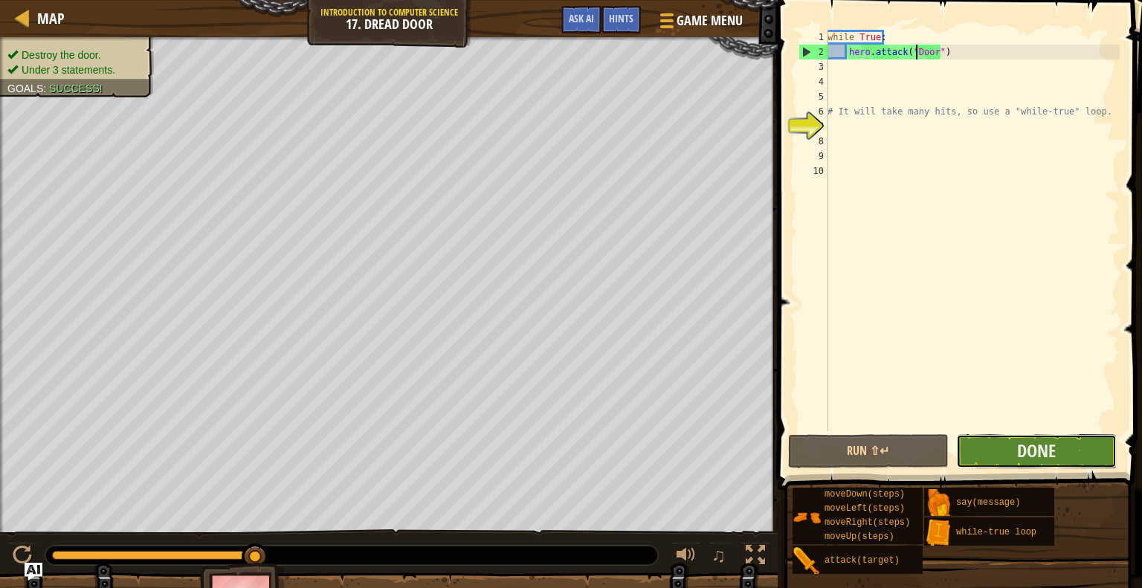
click at [1074, 445] on button "Done" at bounding box center [1036, 451] width 161 height 34
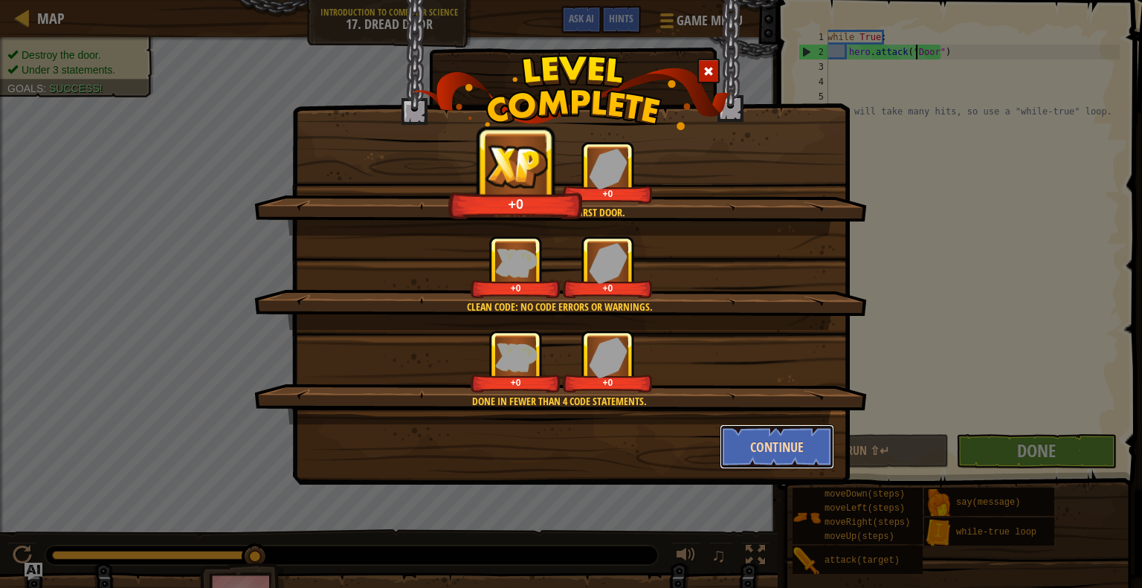
click at [786, 442] on button "Continue" at bounding box center [777, 447] width 115 height 45
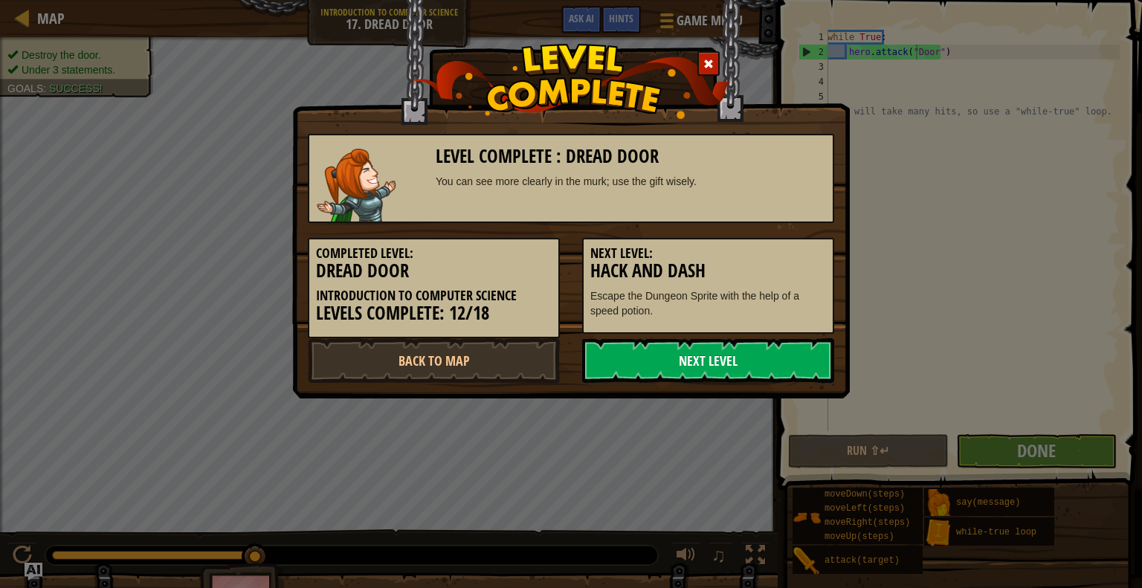
click at [773, 359] on link "Next Level" at bounding box center [708, 360] width 252 height 45
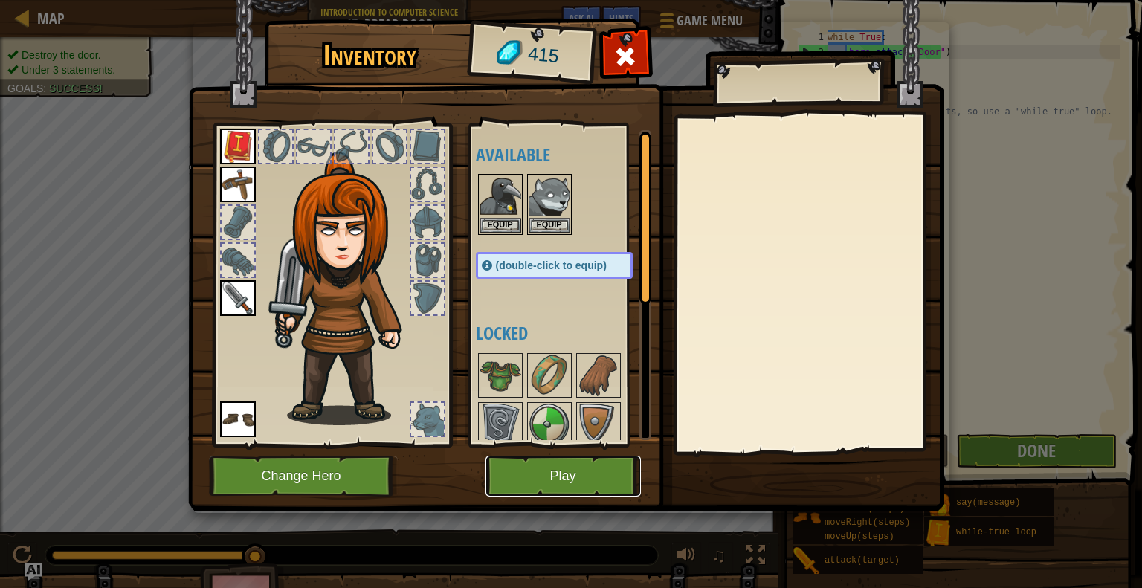
click at [587, 464] on button "Play" at bounding box center [563, 476] width 155 height 41
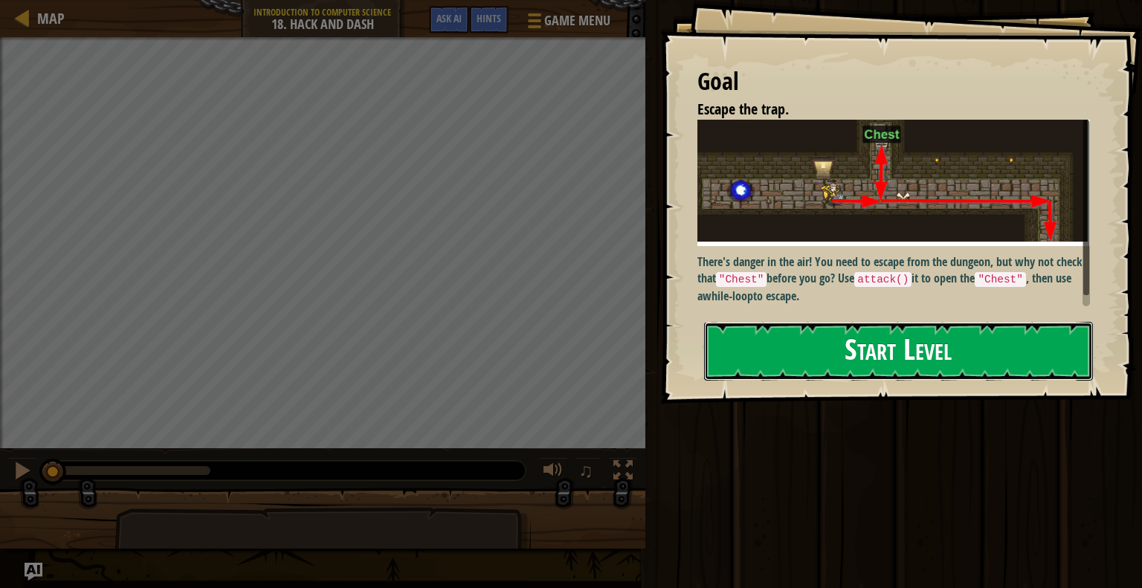
click at [821, 357] on button "Start Level" at bounding box center [898, 351] width 389 height 59
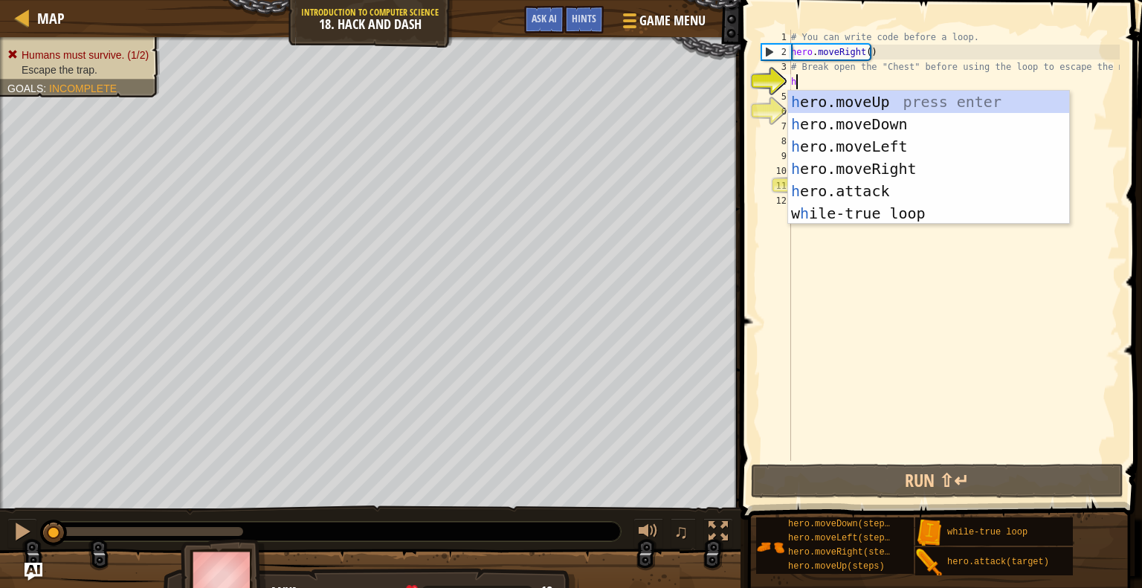
scroll to position [7, 0]
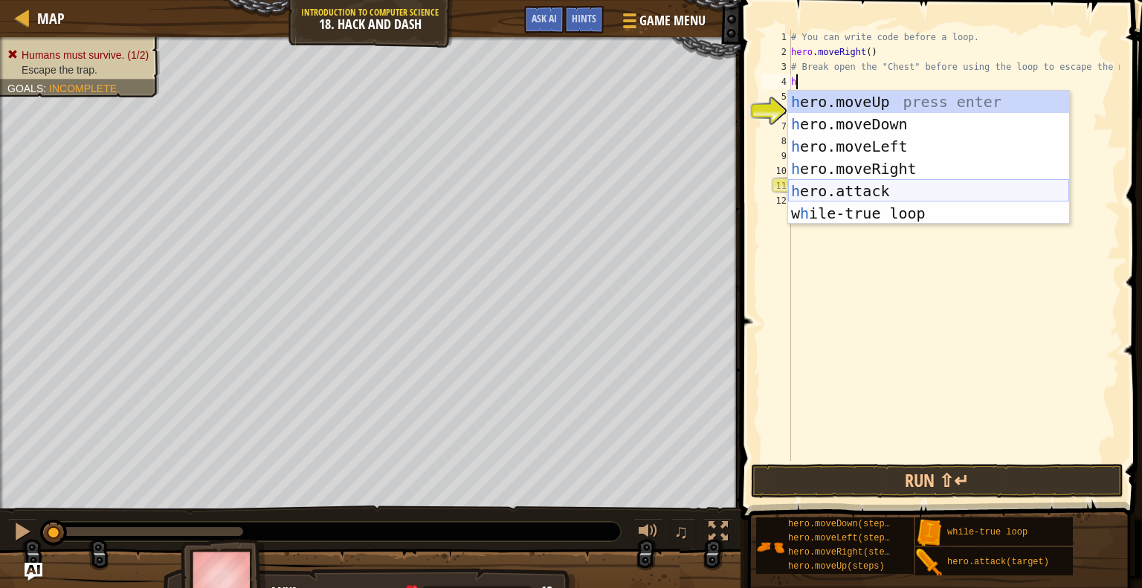
click at [897, 193] on div "h ero.moveUp press enter h ero.moveDown press enter h ero.moveLeft press enter …" at bounding box center [928, 180] width 281 height 178
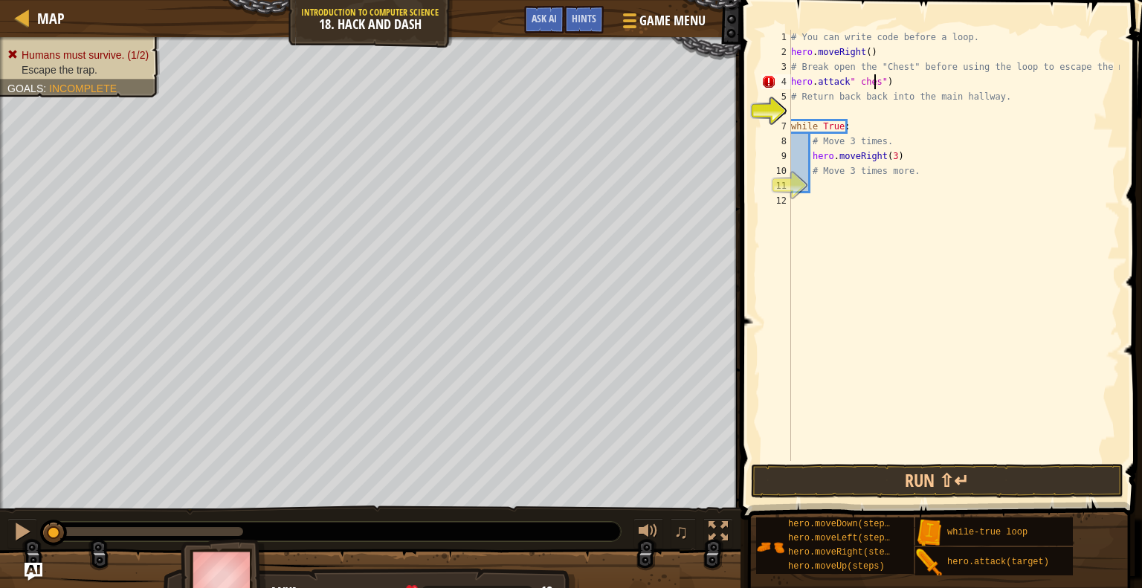
scroll to position [7, 7]
click at [915, 487] on button "Run ⇧↵" at bounding box center [937, 481] width 373 height 34
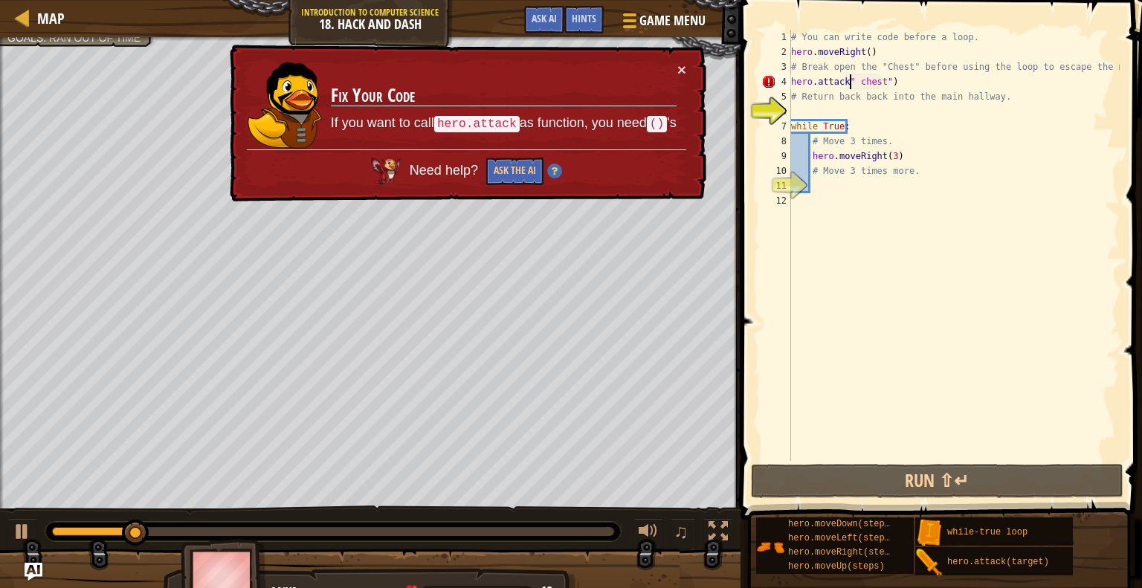
click at [851, 83] on div "# You can write code before a loop. hero . moveRight ( ) # Break open the "Ches…" at bounding box center [954, 260] width 332 height 461
click at [903, 82] on div "# You can write code before a loop. hero . moveRight ( ) # Break open the "Ches…" at bounding box center [954, 260] width 332 height 461
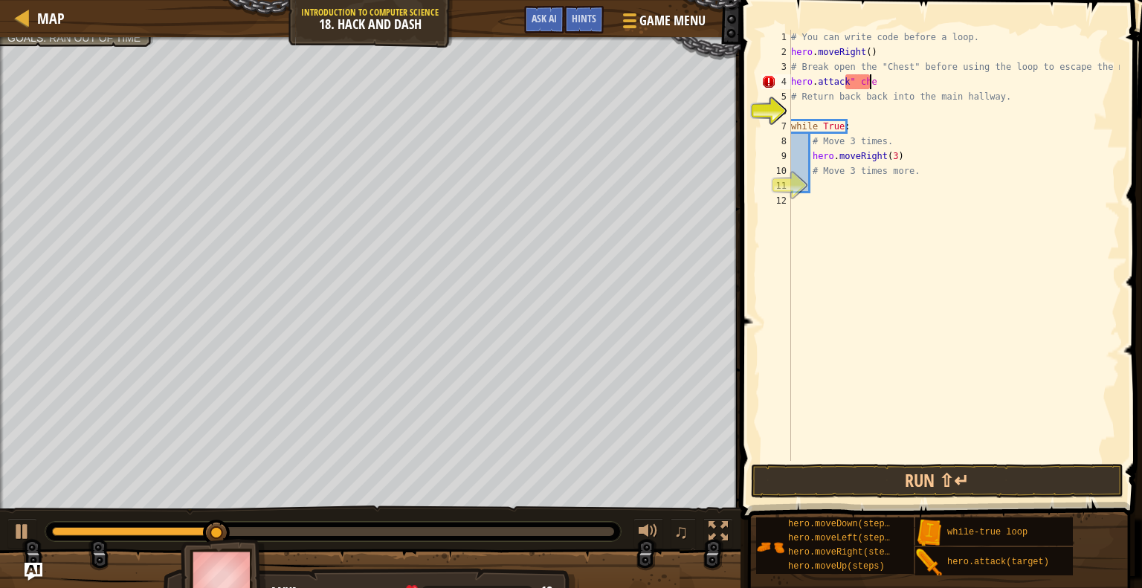
scroll to position [7, 0]
type textarea "h"
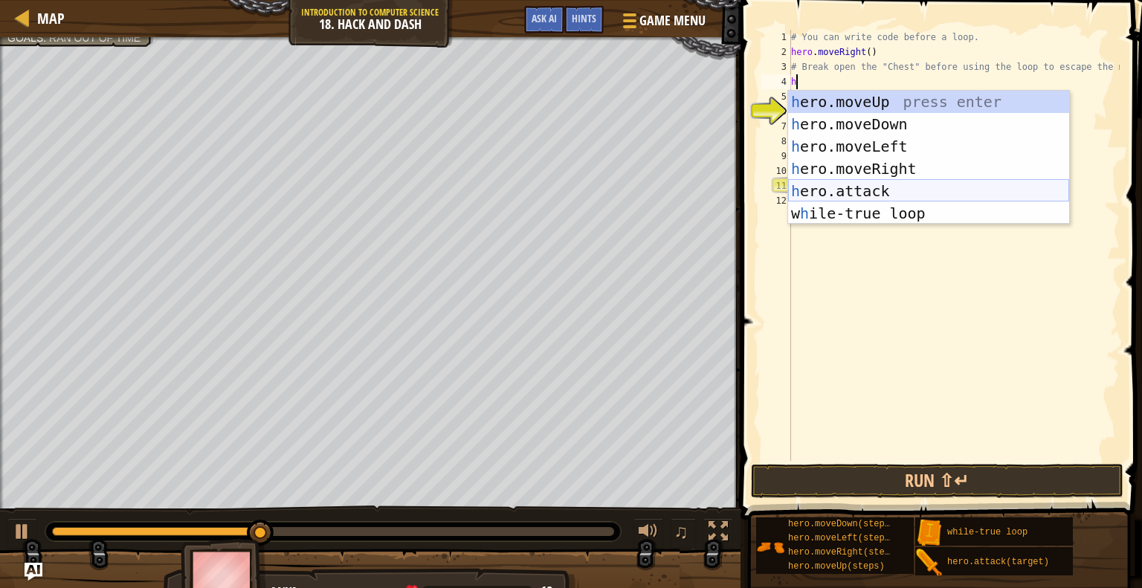
click at [919, 187] on div "h ero.moveUp press enter h ero.moveDown press enter h ero.moveLeft press enter …" at bounding box center [928, 180] width 281 height 178
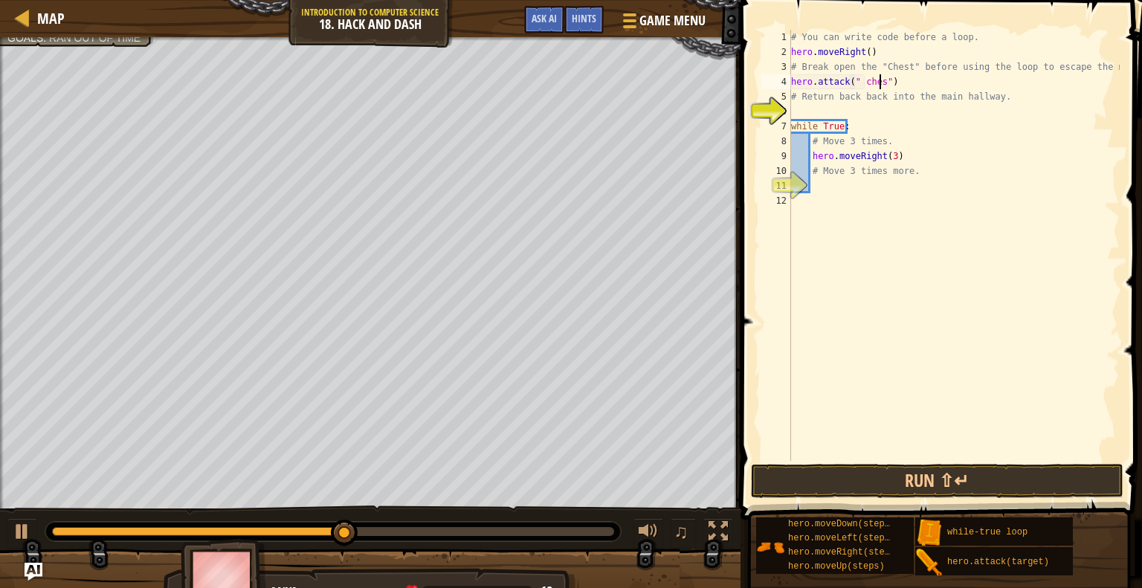
scroll to position [7, 7]
click at [860, 83] on div "# You can write code before a loop. hero . moveRight ( ) # Break open the "Ches…" at bounding box center [954, 260] width 332 height 461
click at [880, 86] on div "# You can write code before a loop. hero . moveRight ( ) # Break open the "Ches…" at bounding box center [954, 260] width 332 height 461
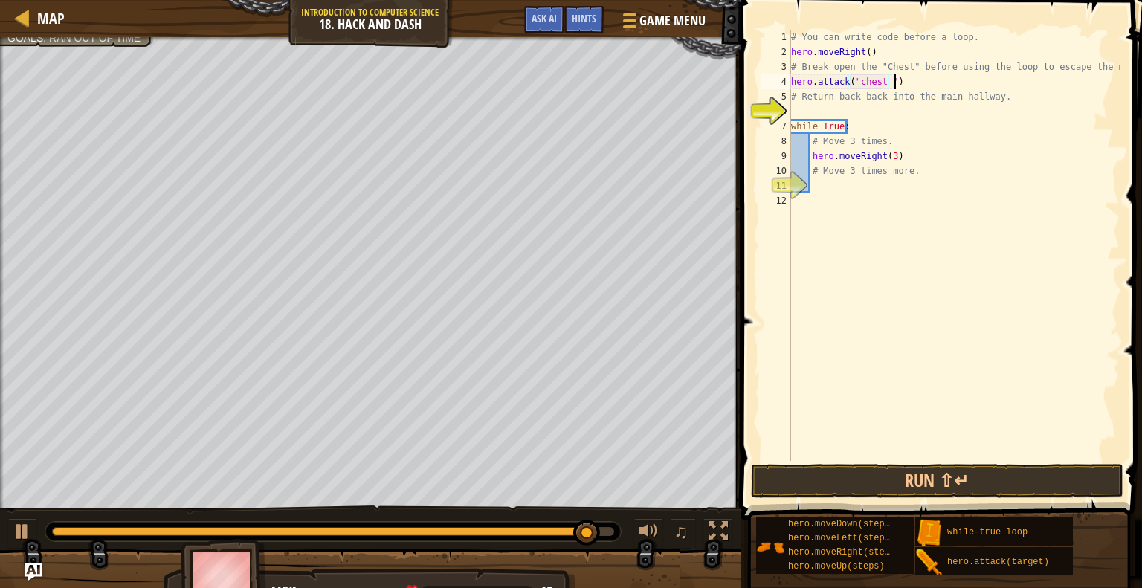
click at [899, 83] on div "# You can write code before a loop. hero . moveRight ( ) # Break open the "Ches…" at bounding box center [954, 260] width 332 height 461
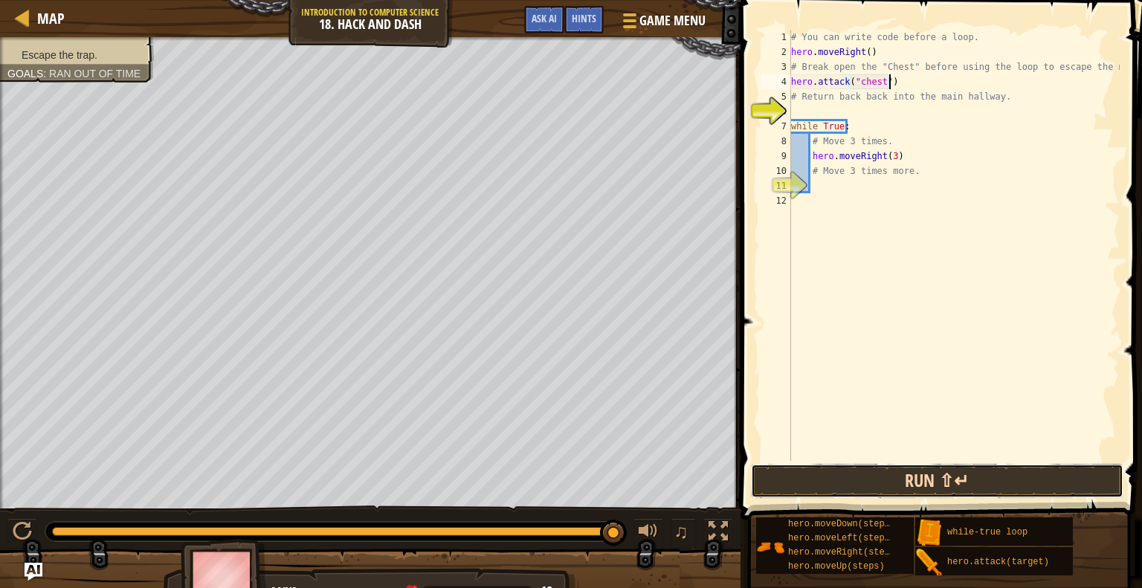
click at [913, 476] on button "Run ⇧↵" at bounding box center [937, 481] width 373 height 34
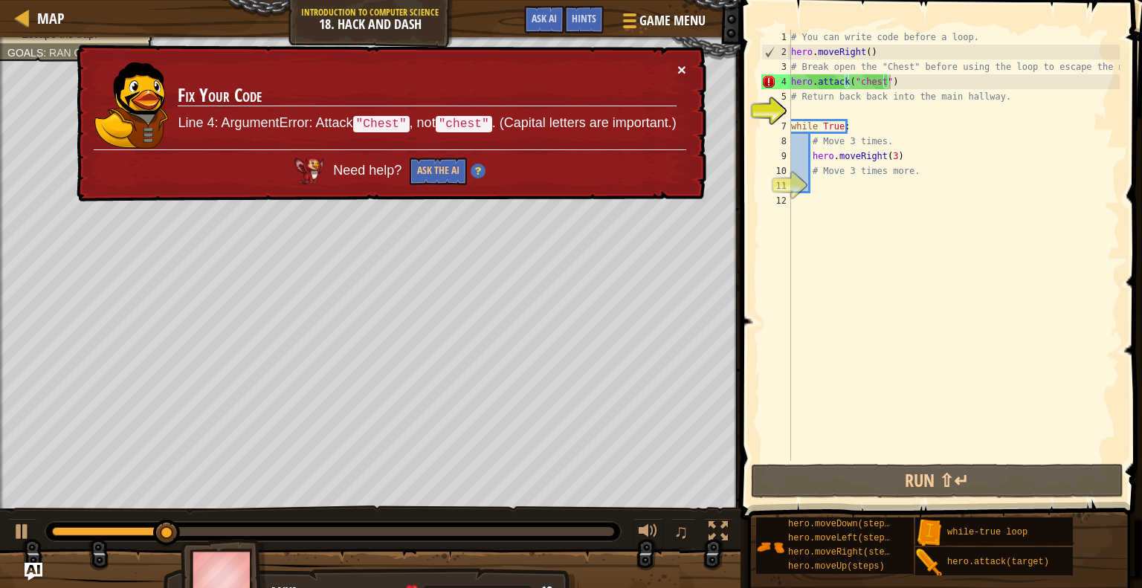
click at [685, 68] on button "×" at bounding box center [681, 70] width 9 height 16
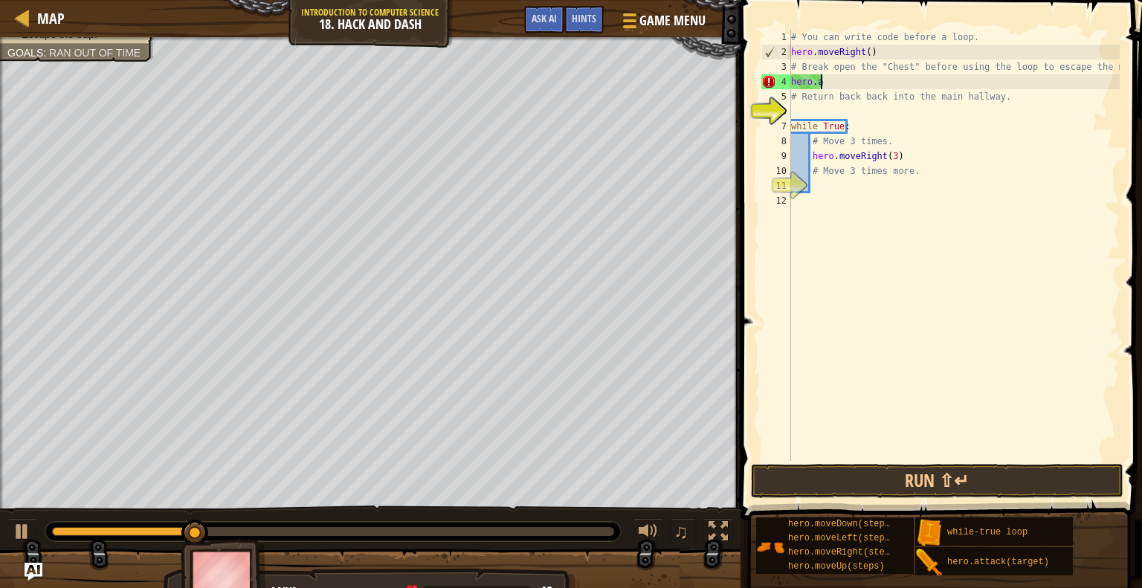
scroll to position [7, 1]
type textarea "h"
click at [1112, 71] on div "# You can write code before a loop. hero . moveRight ( ) # Break open the "Ches…" at bounding box center [954, 260] width 332 height 461
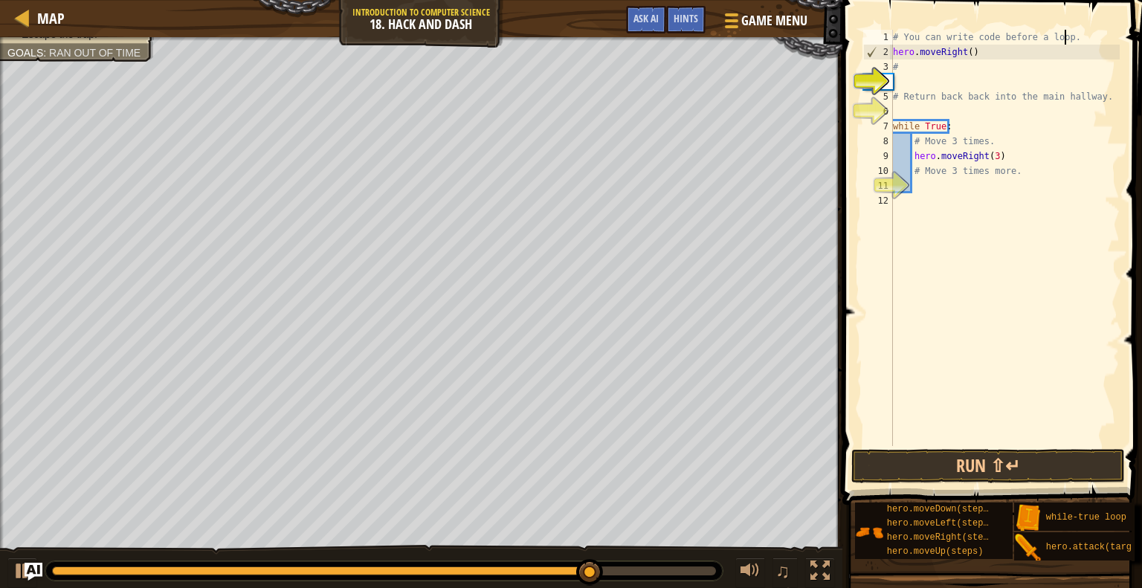
click at [1073, 38] on div "# You can write code before a loop. hero . moveRight ( ) # # Return back back i…" at bounding box center [1005, 253] width 230 height 446
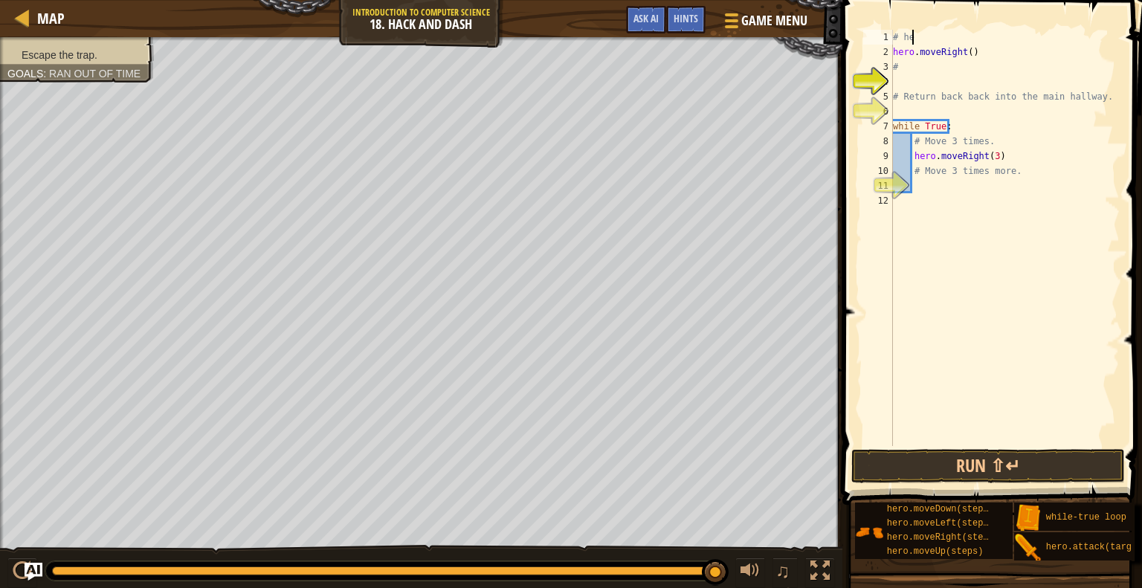
scroll to position [7, 1]
type textarea "#"
type textarea "h"
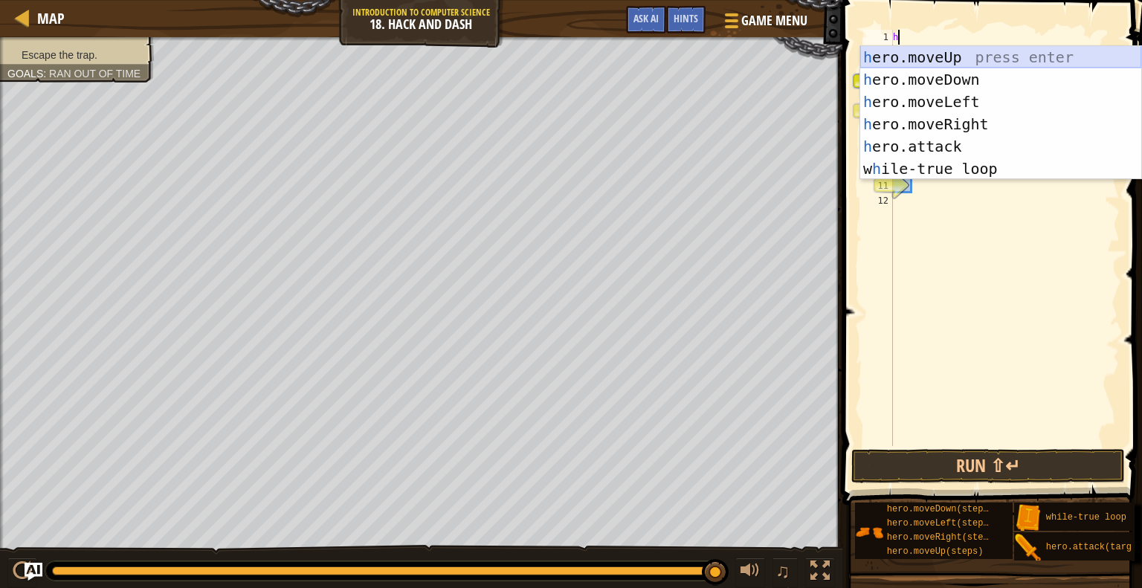
click at [952, 51] on div "h ero.moveUp press enter h ero.moveDown press enter h ero.moveLeft press enter …" at bounding box center [1000, 135] width 281 height 178
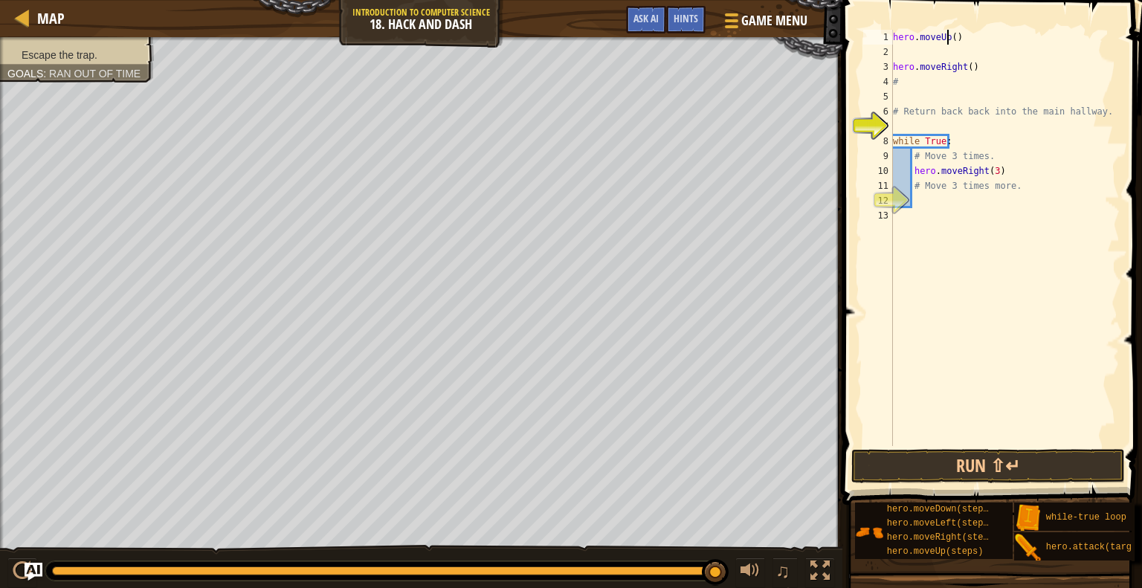
click at [949, 42] on div "hero . moveUp ( ) hero . moveRight ( ) # # Return back back into the main hallw…" at bounding box center [1005, 253] width 230 height 446
click at [952, 38] on div "hero . moveUp ( ) hero . moveRight ( ) # # Return back back into the main hallw…" at bounding box center [1005, 253] width 230 height 446
click at [978, 65] on div "hero . moveUp ( 3 ) hero . moveRight ( ) # # Return back back into the main hal…" at bounding box center [1005, 253] width 230 height 446
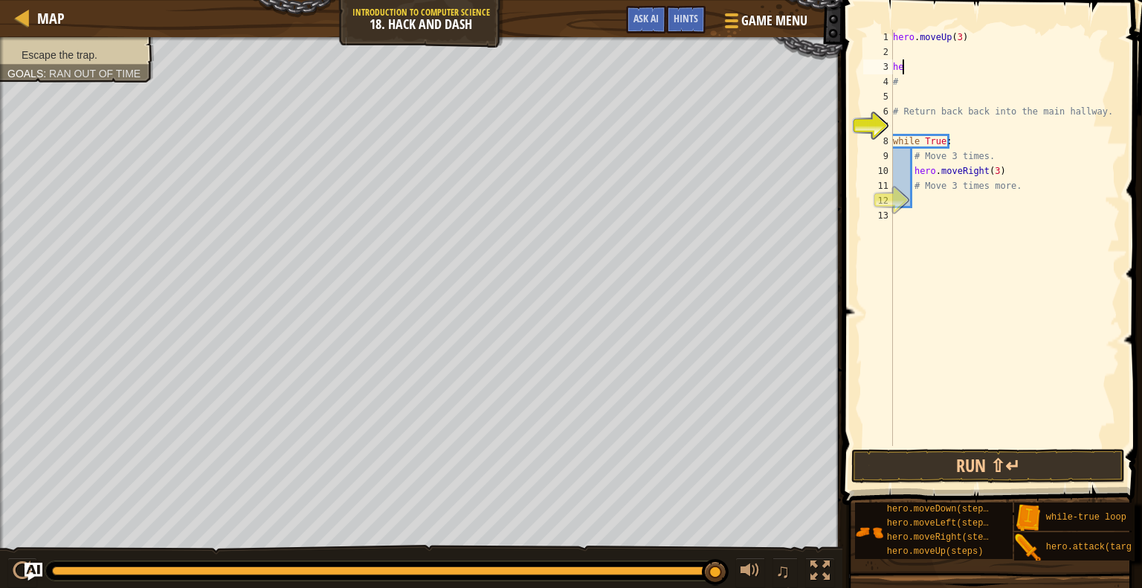
type textarea "h"
click at [943, 53] on div "hero . moveUp ( 3 ) # # Return back back into the main hallway. while True : # …" at bounding box center [1005, 253] width 230 height 446
type textarea "h"
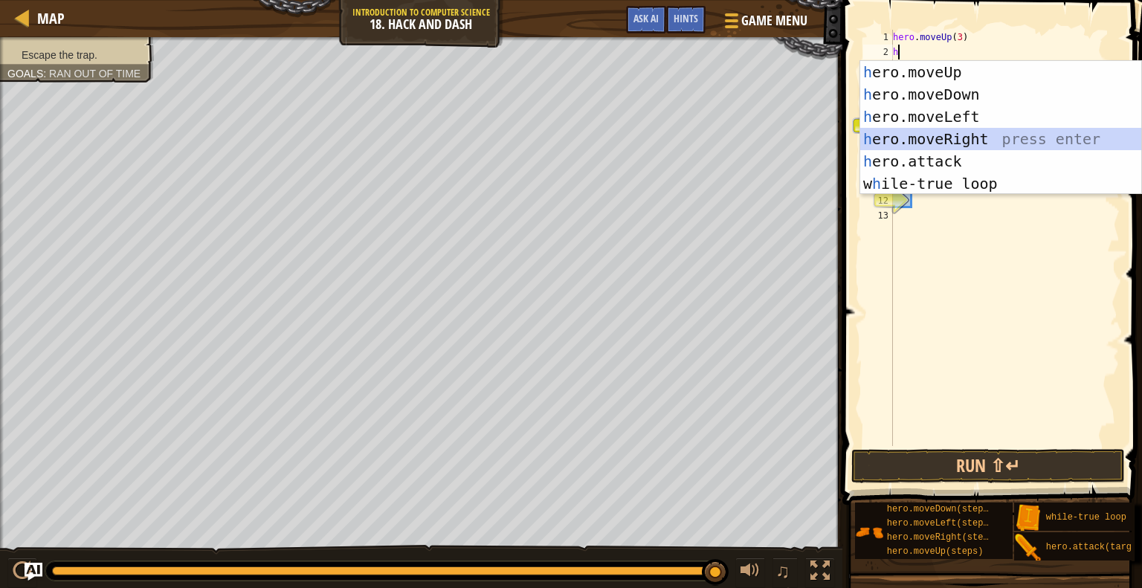
click at [987, 135] on div "h ero.moveUp press enter h ero.moveDown press enter h ero.moveLeft press enter …" at bounding box center [1000, 150] width 281 height 178
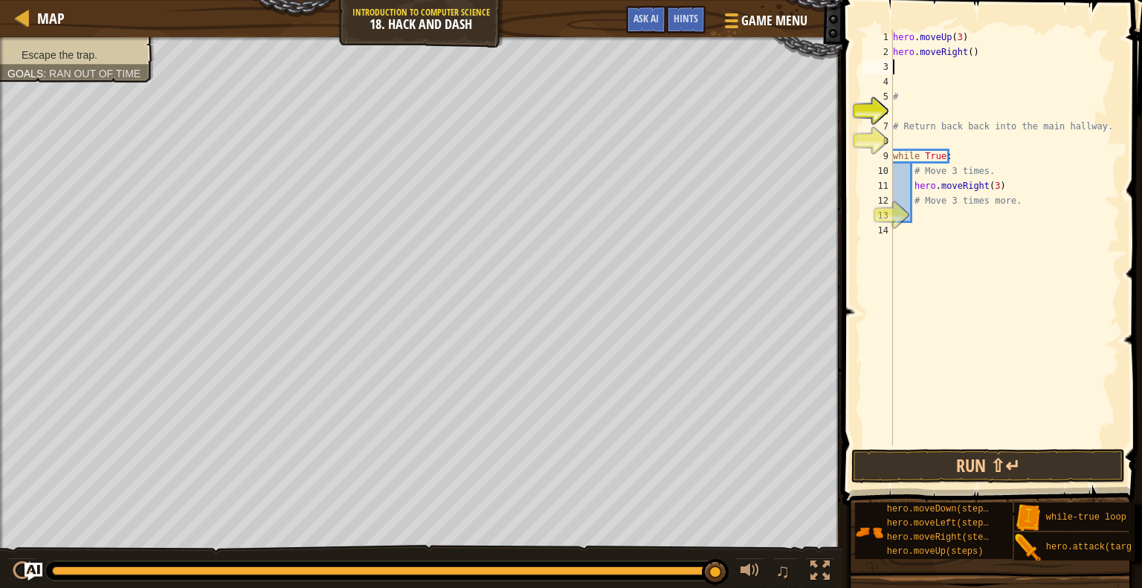
click at [967, 56] on div "hero . moveUp ( 3 ) hero . moveRight ( ) # # Return back back into the main hal…" at bounding box center [1005, 253] width 230 height 446
type textarea "hero.moveRight(1)"
click at [963, 457] on button "Run ⇧↵" at bounding box center [988, 466] width 274 height 34
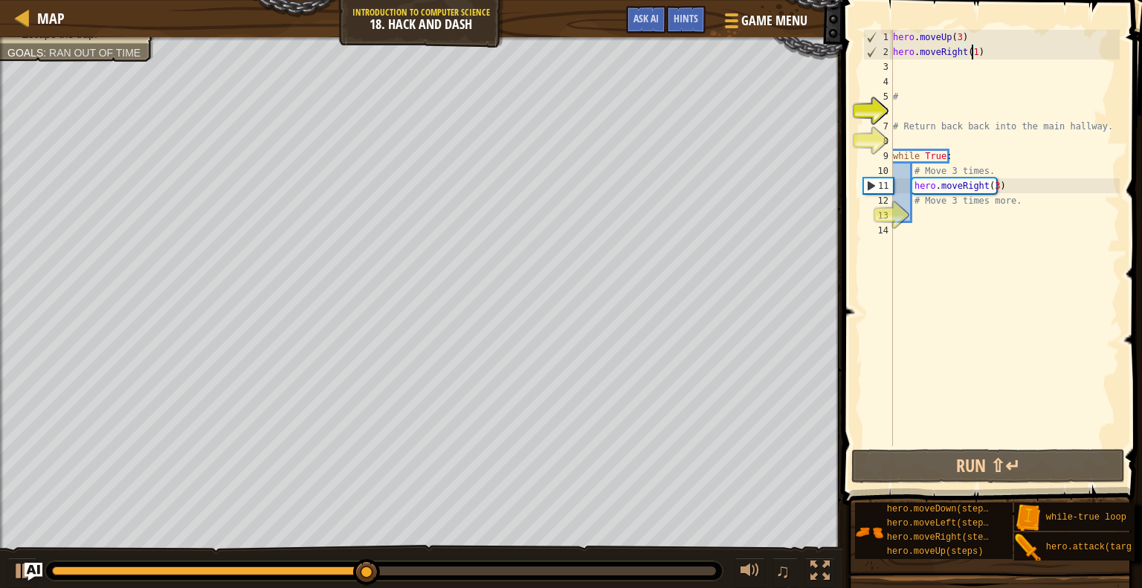
click at [948, 72] on div "hero . moveUp ( 3 ) hero . moveRight ( 1 ) # # Return back back into the main h…" at bounding box center [1005, 253] width 230 height 446
type textarea "h"
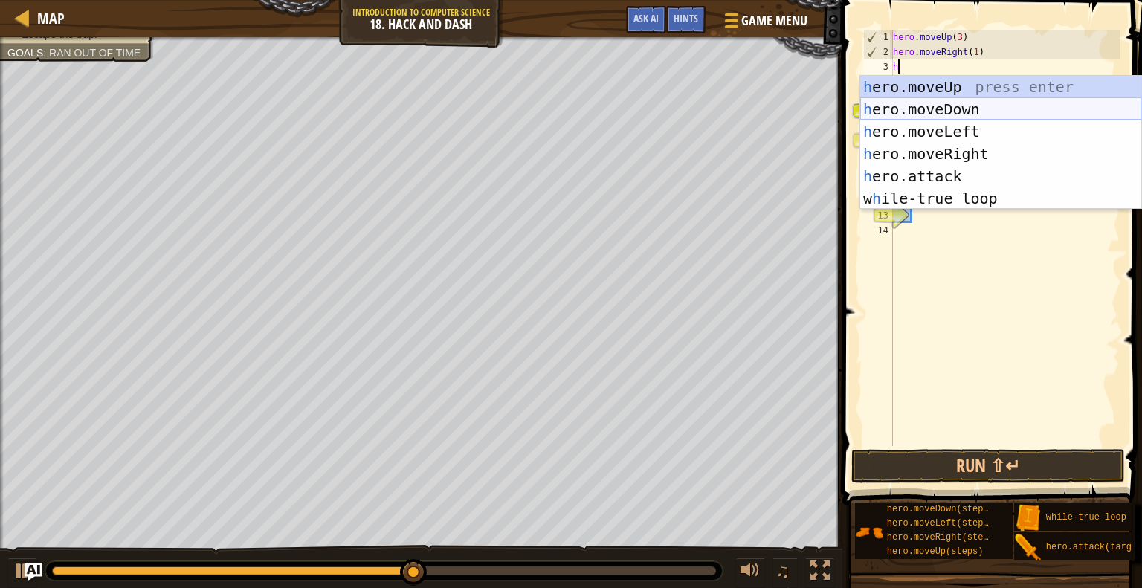
click at [941, 110] on div "h ero.moveUp press enter h ero.moveDown press enter h ero.moveLeft press enter …" at bounding box center [1000, 165] width 281 height 178
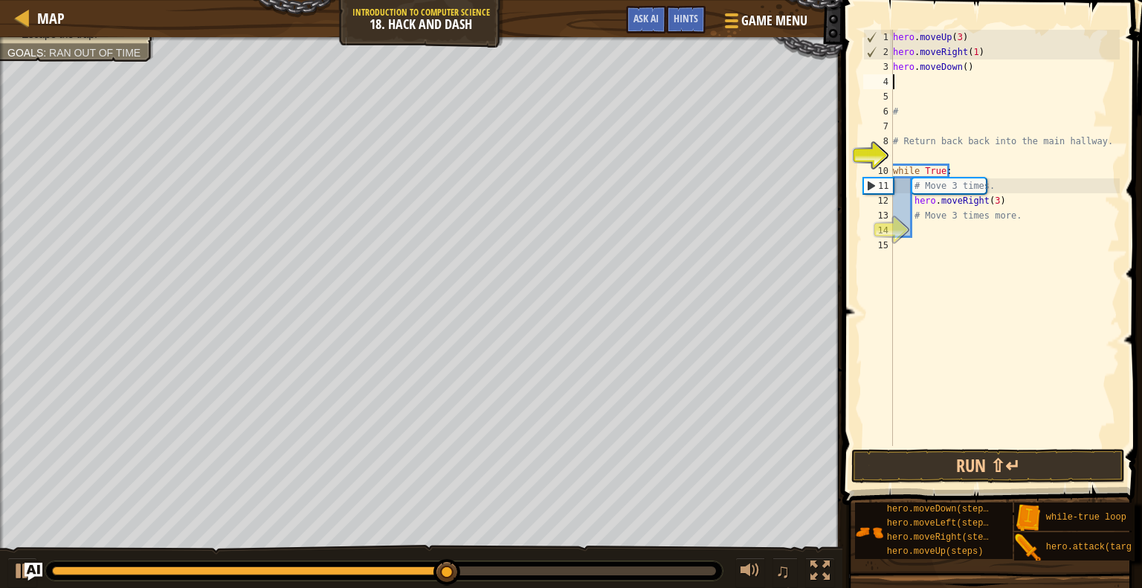
click at [960, 68] on div "hero . moveUp ( 3 ) hero . moveRight ( 1 ) hero . moveDown ( ) # # Return back …" at bounding box center [1005, 253] width 230 height 446
type textarea "hero.moveDown(3)"
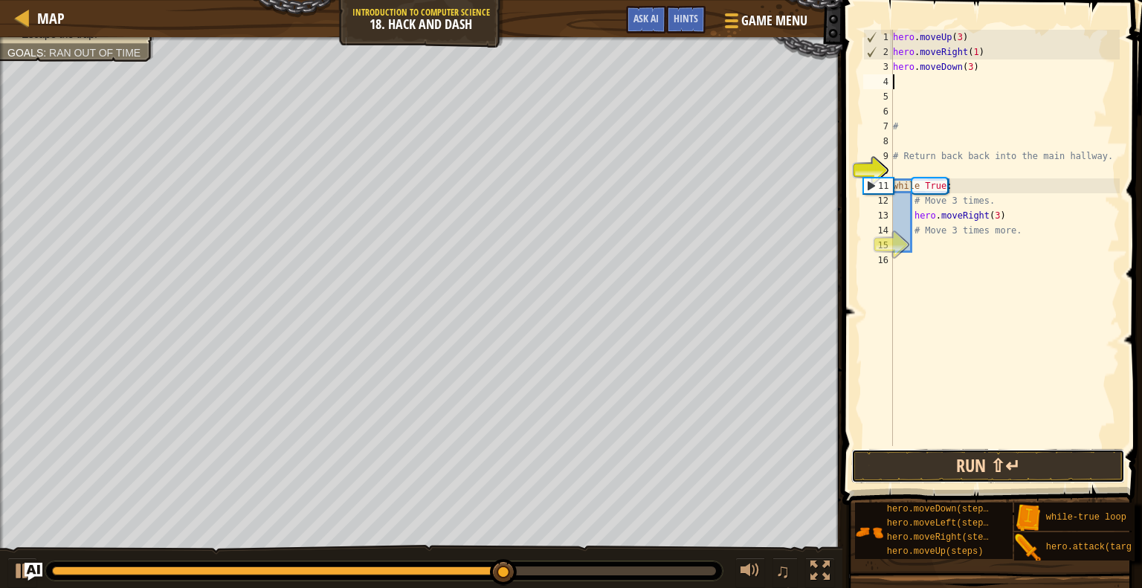
click at [975, 466] on button "Run ⇧↵" at bounding box center [988, 466] width 274 height 34
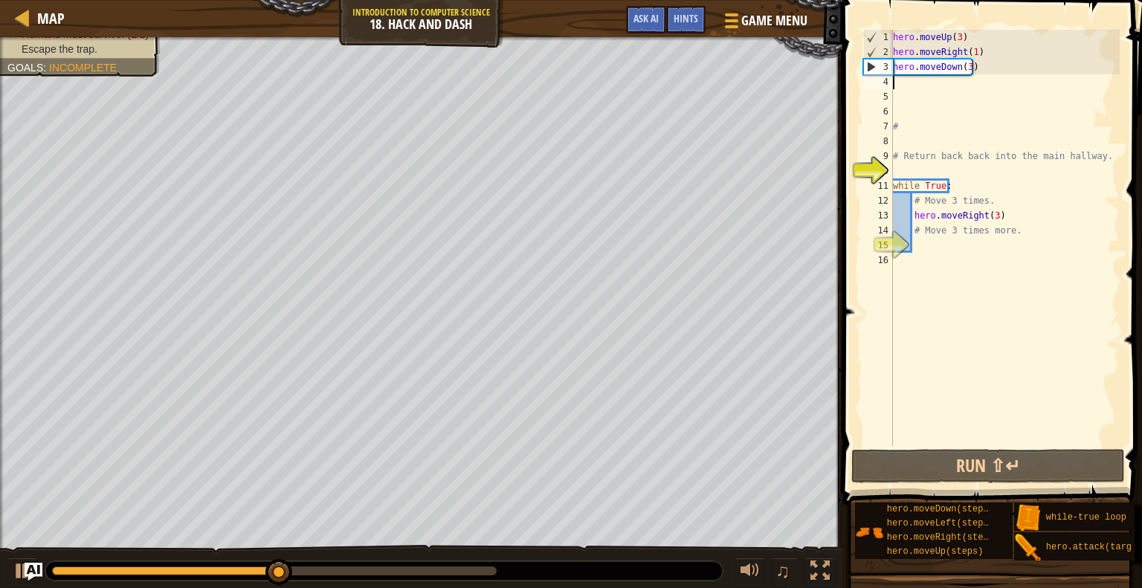
click at [967, 69] on div "hero . moveUp ( 3 ) hero . moveRight ( 1 ) hero . moveDown ( 3 ) # # Return bac…" at bounding box center [1005, 253] width 230 height 446
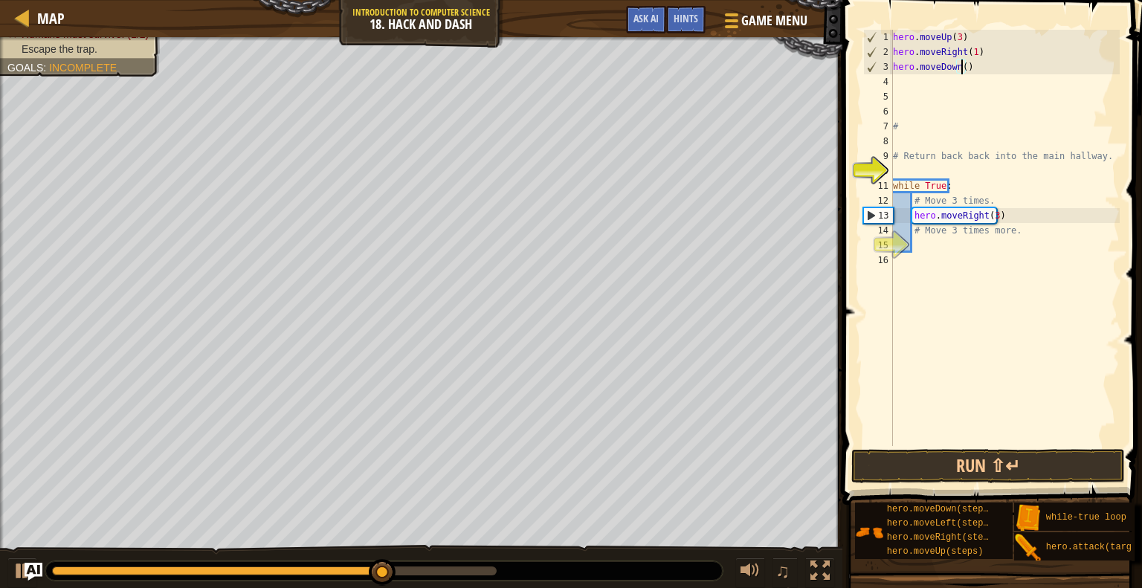
scroll to position [7, 5]
click at [920, 459] on button "Run ⇧↵" at bounding box center [988, 466] width 274 height 34
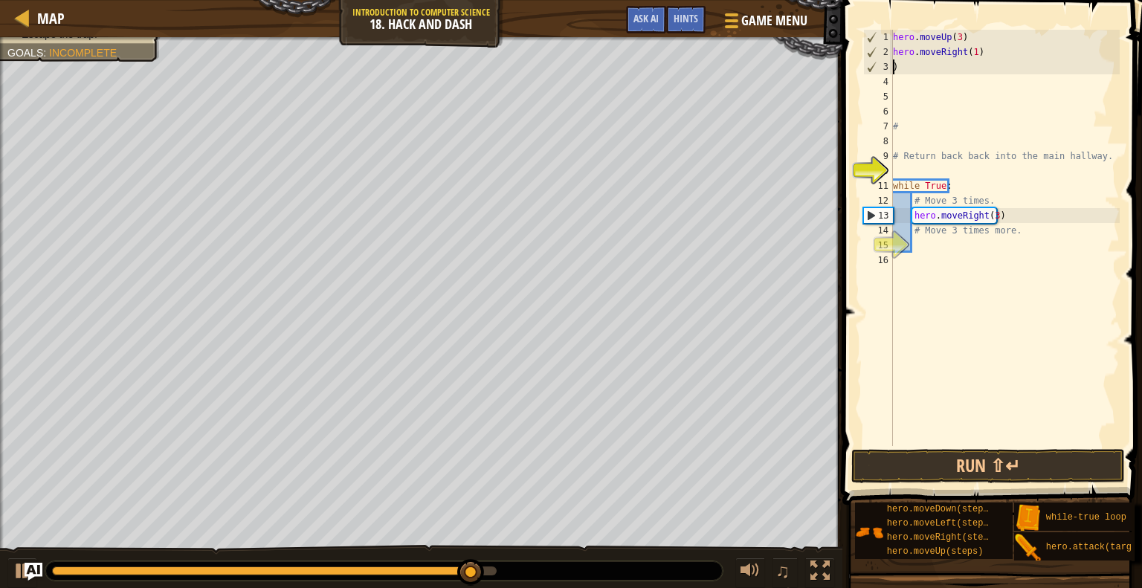
scroll to position [7, 0]
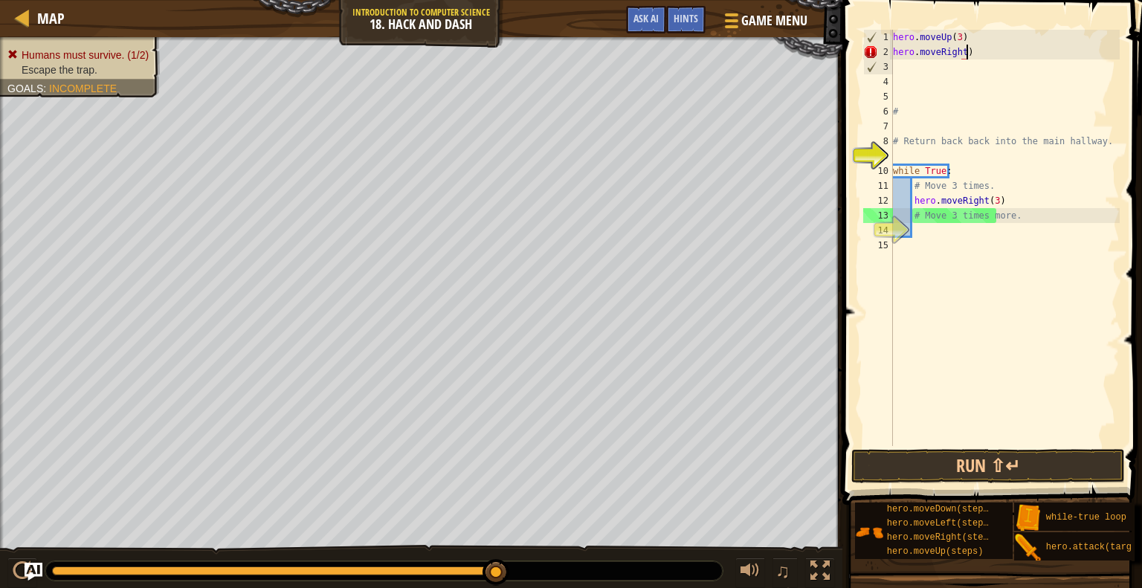
click at [996, 51] on div "hero . moveUp ( 3 ) hero . moveRight ) # # Return back back into the main hallw…" at bounding box center [1005, 253] width 230 height 446
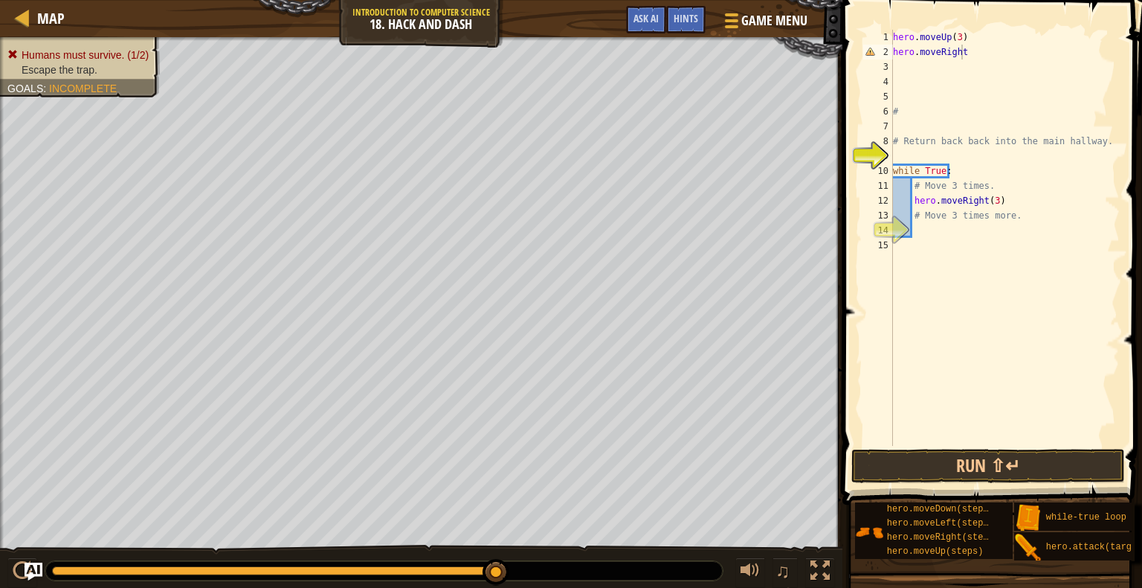
drag, startPoint x: 302, startPoint y: 576, endPoint x: 161, endPoint y: 563, distance: 141.2
click at [161, 563] on div at bounding box center [383, 570] width 677 height 19
drag, startPoint x: 160, startPoint y: 564, endPoint x: 86, endPoint y: 566, distance: 74.4
click at [86, 566] on div at bounding box center [383, 570] width 677 height 19
type textarea "h"
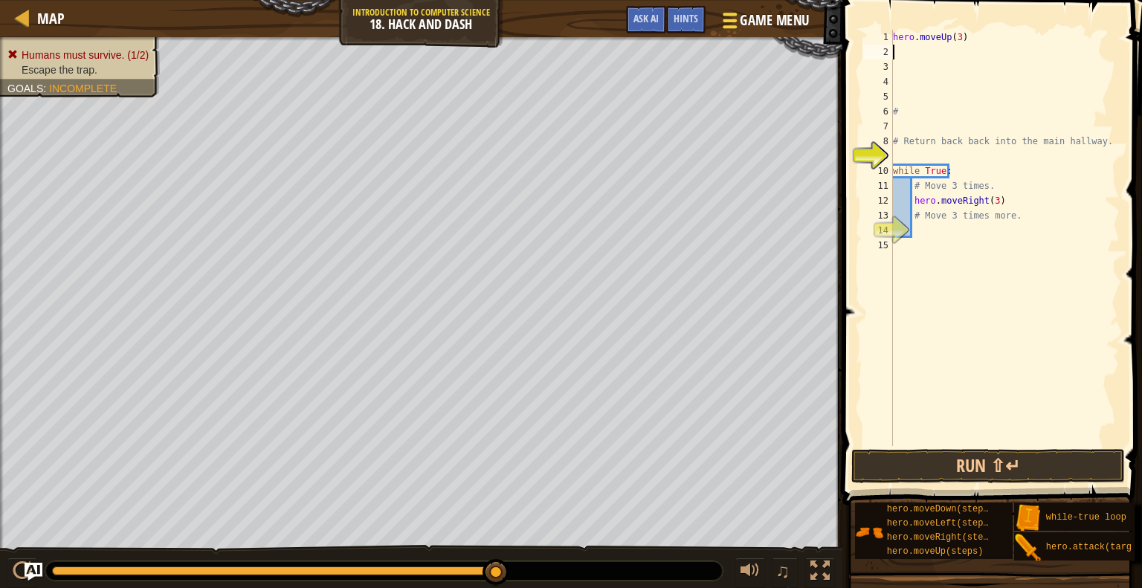
click at [764, 17] on span "Game Menu" at bounding box center [774, 20] width 69 height 20
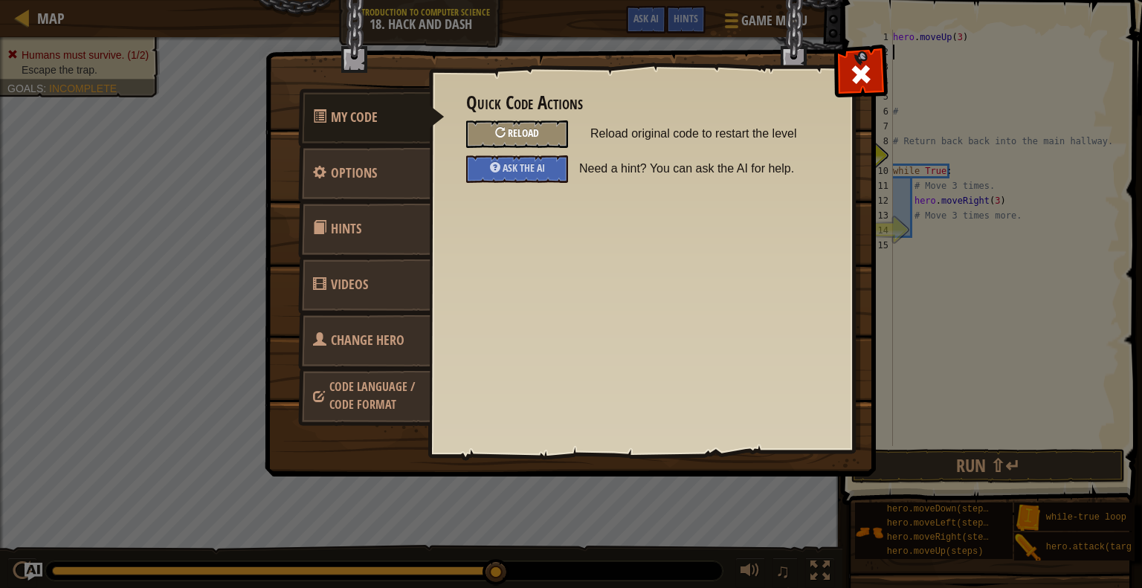
click at [548, 141] on div "Reload" at bounding box center [517, 134] width 102 height 28
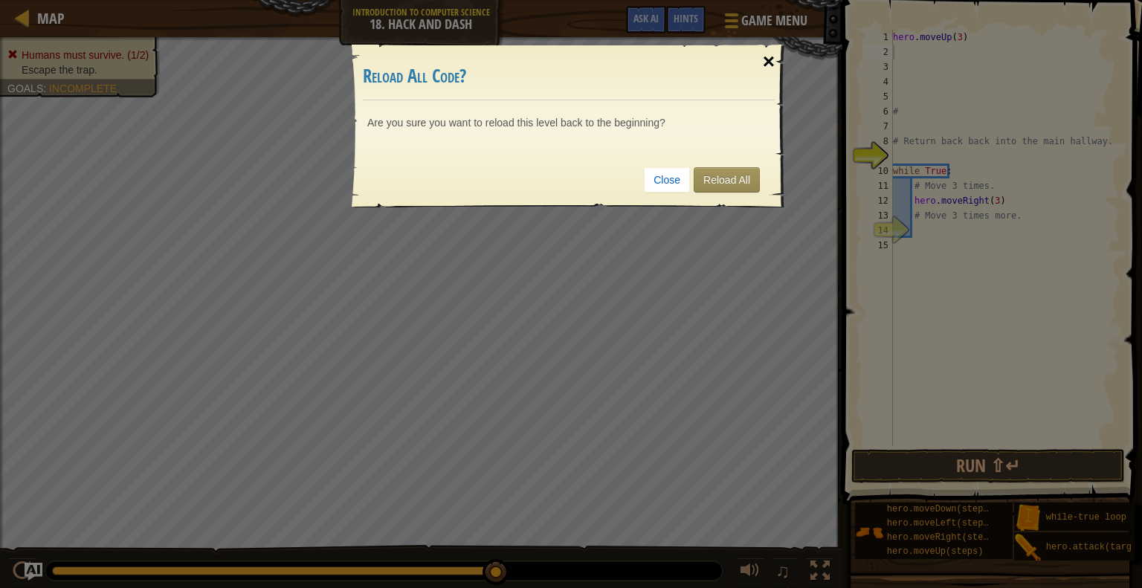
click at [773, 57] on div "×" at bounding box center [769, 61] width 34 height 43
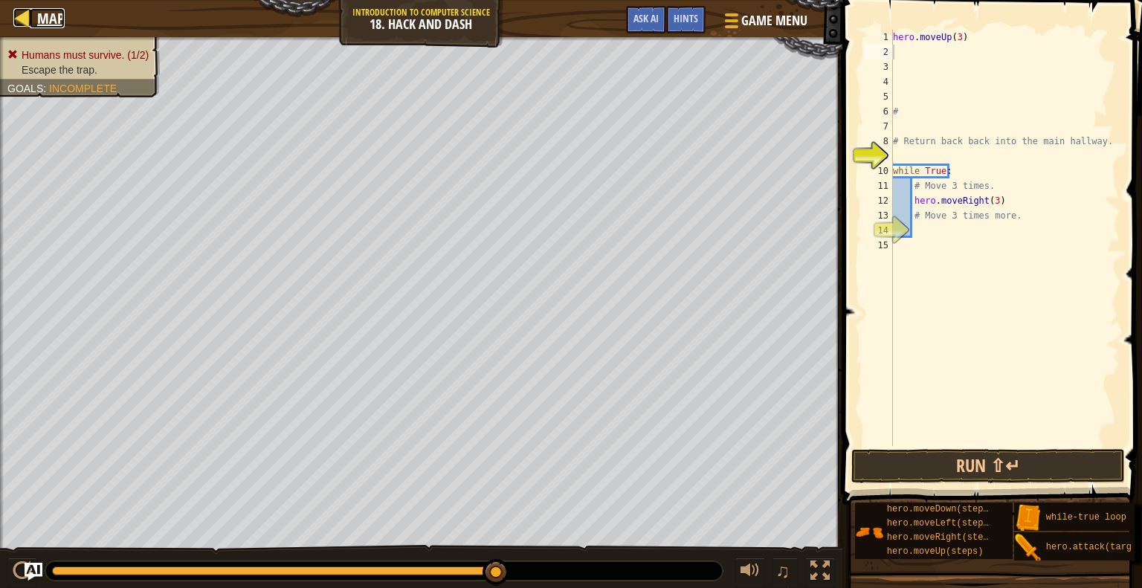
click at [54, 22] on span "Map" at bounding box center [51, 18] width 28 height 20
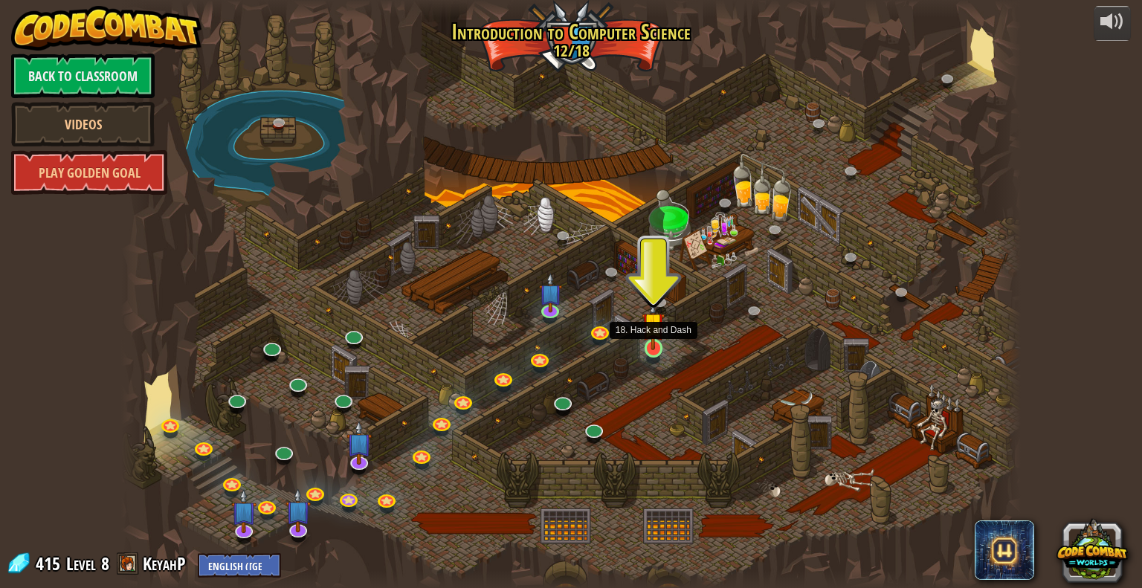
click at [651, 338] on img at bounding box center [653, 323] width 23 height 53
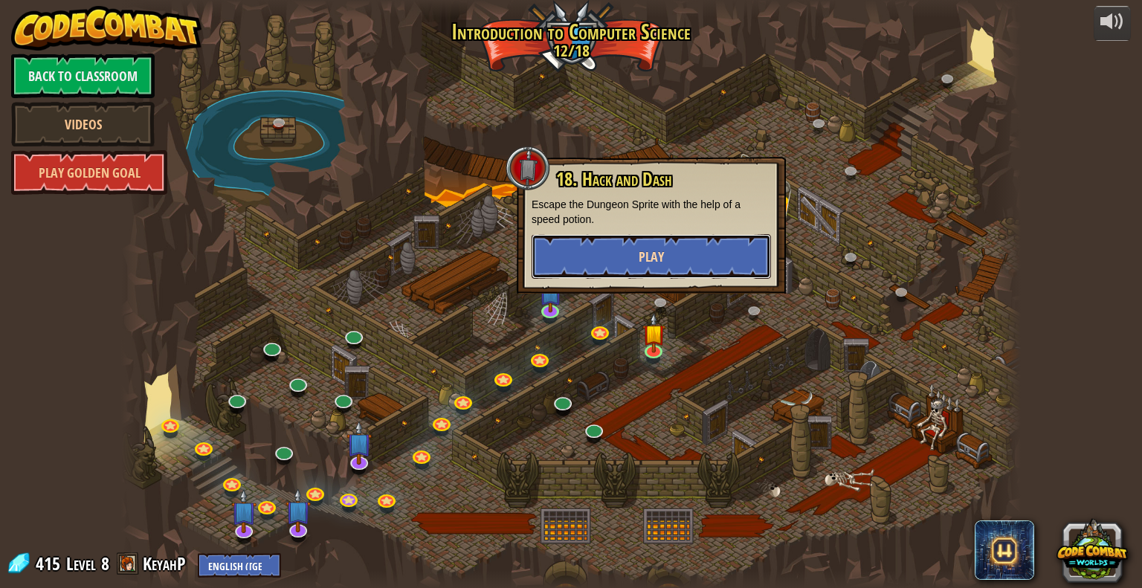
click at [720, 246] on button "Play" at bounding box center [651, 256] width 239 height 45
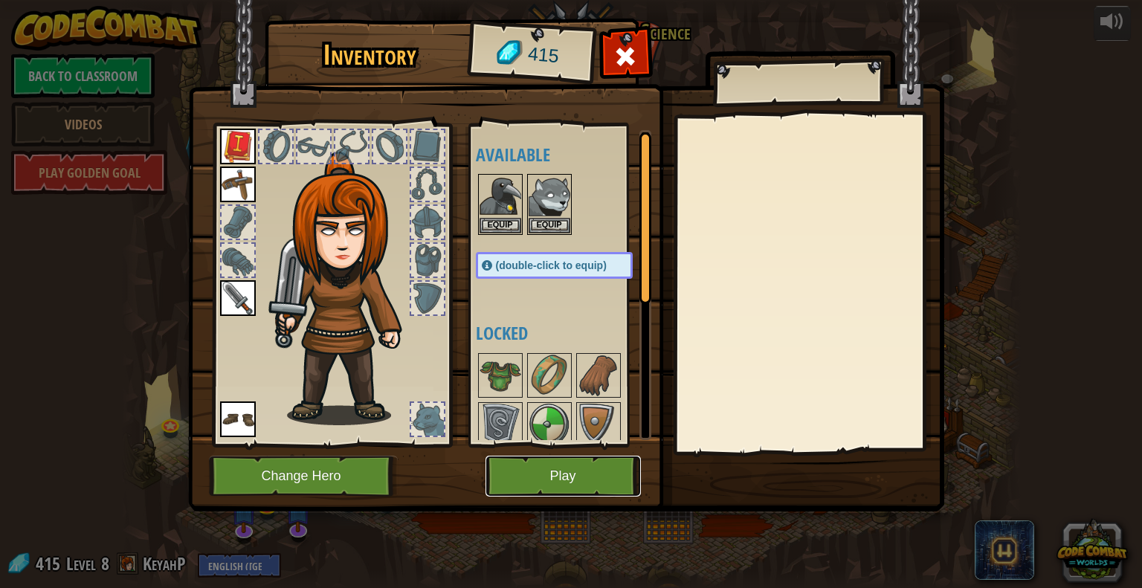
click at [576, 480] on button "Play" at bounding box center [563, 476] width 155 height 41
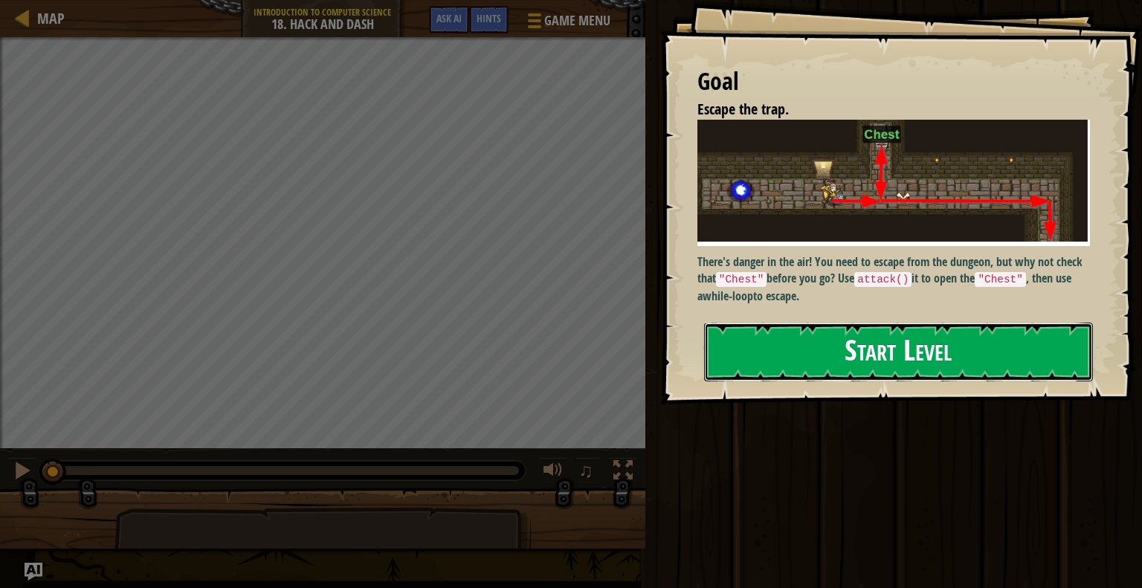
click at [794, 350] on button "Start Level" at bounding box center [898, 352] width 389 height 59
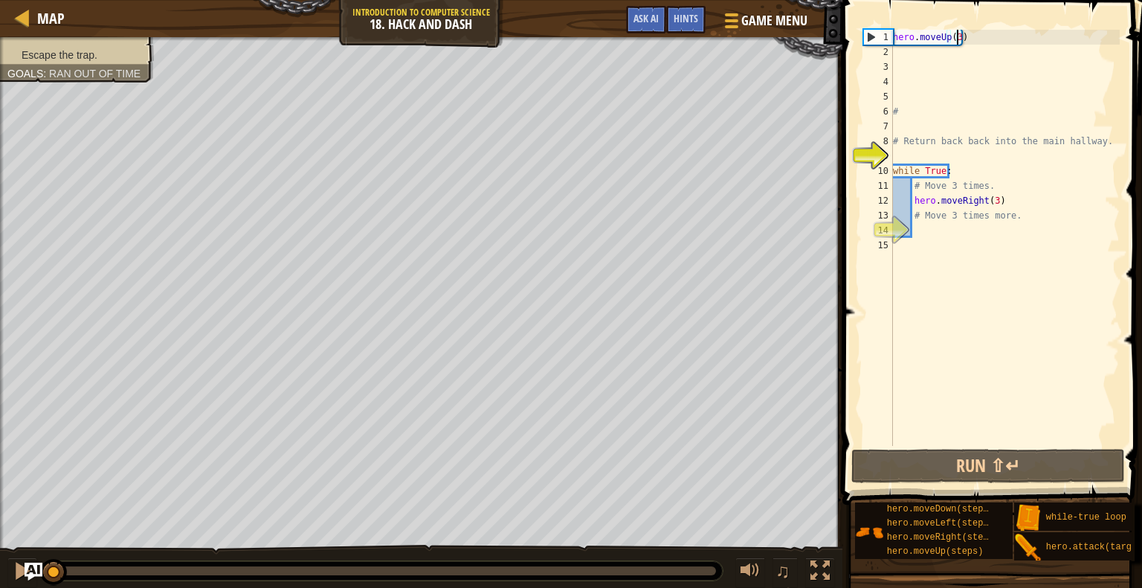
click at [958, 39] on div "hero . moveUp ( 3 ) # # Return back back into the main hallway. while True : # …" at bounding box center [1005, 253] width 230 height 446
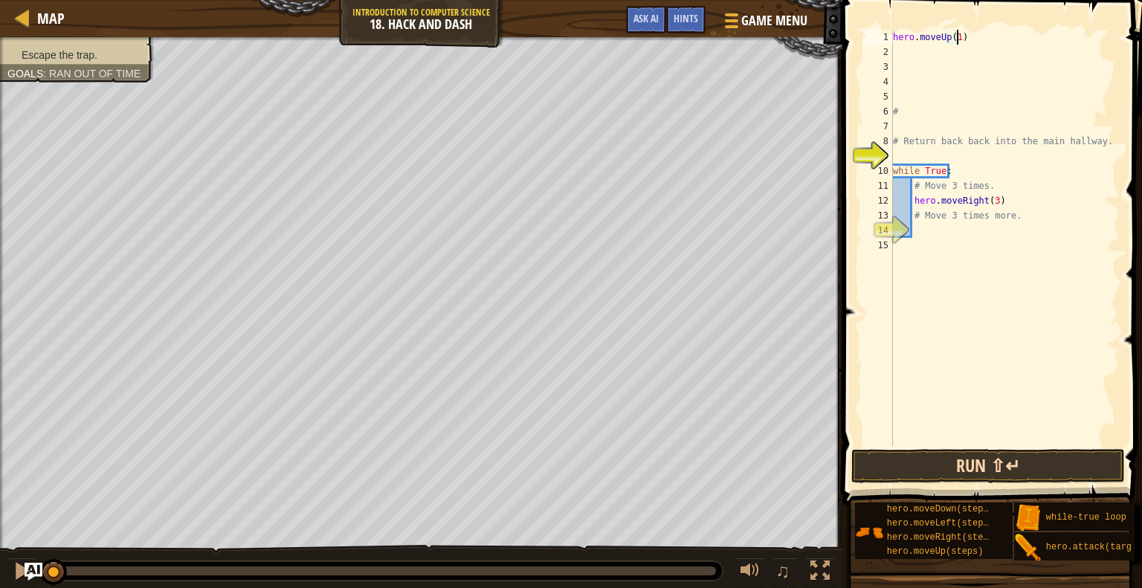
scroll to position [7, 4]
type textarea "hero.moveUp(1)"
click at [1058, 466] on button "Run ⇧↵" at bounding box center [988, 466] width 274 height 34
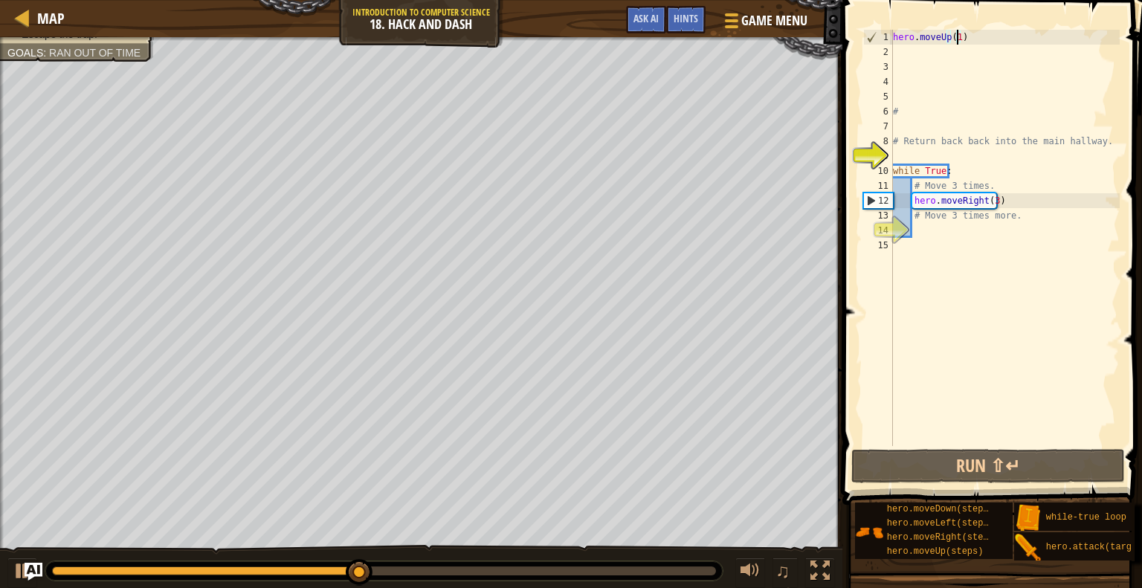
click at [949, 65] on div "hero . moveUp ( 1 ) # # Return back back into the main hallway. while True : # …" at bounding box center [1005, 253] width 230 height 446
click at [946, 55] on div "hero . moveUp ( 1 ) # # Return back back into the main hallway. while True : # …" at bounding box center [1005, 253] width 230 height 446
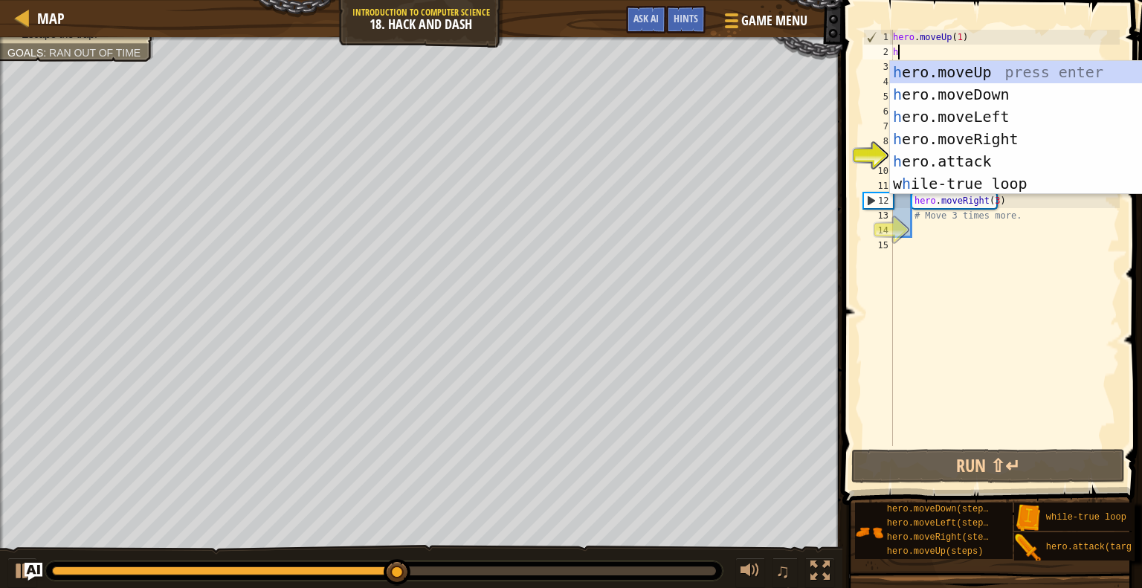
type textarea "h"
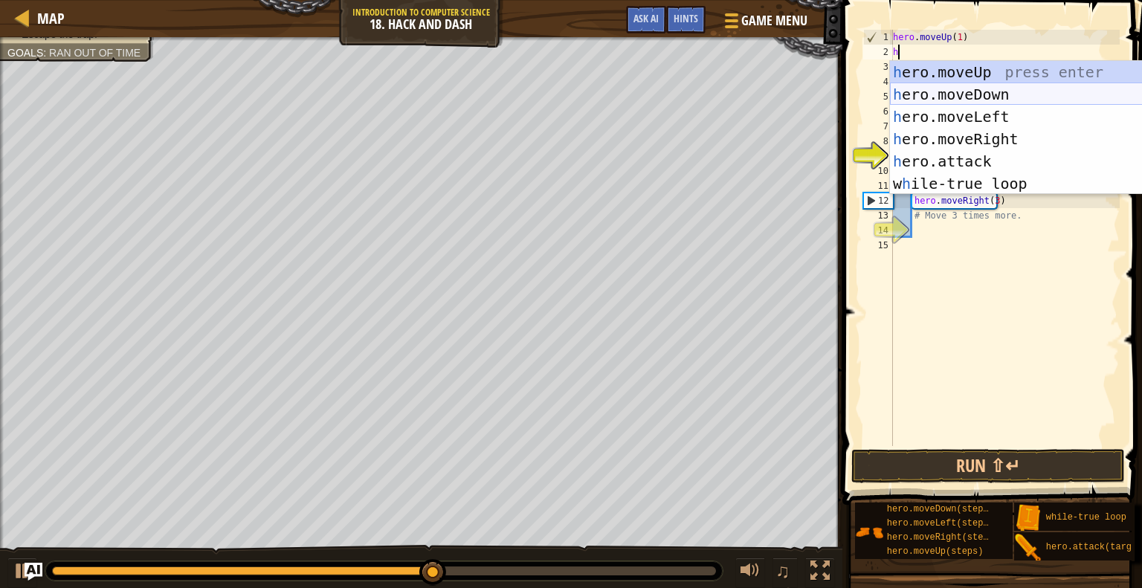
click at [959, 92] on div "h ero.moveUp press enter h ero.moveDown press enter h ero.moveLeft press enter …" at bounding box center [1030, 150] width 281 height 178
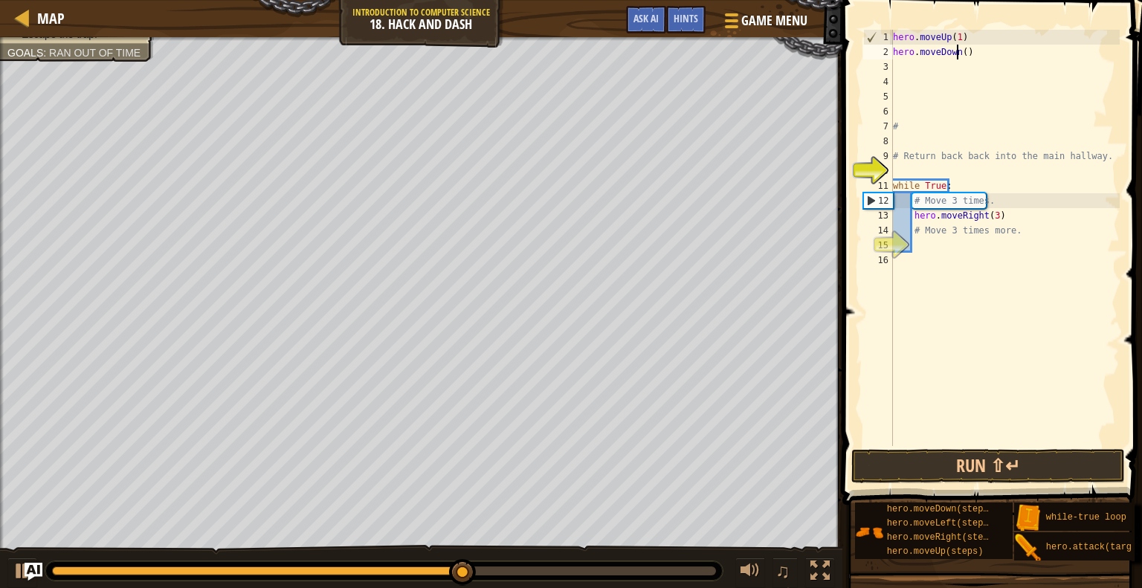
click at [958, 52] on div "hero . moveUp ( 1 ) hero . moveDown ( ) # # Return back back into the main hall…" at bounding box center [1005, 253] width 230 height 446
click at [959, 51] on div "hero . moveUp ( 1 ) hero . moveDown ( ) # # Return back back into the main hall…" at bounding box center [1005, 253] width 230 height 446
type textarea "hero.moveDown(3)"
click at [955, 449] on button "Run ⇧↵" at bounding box center [988, 466] width 274 height 34
